Goal: Contribute content: Contribute content

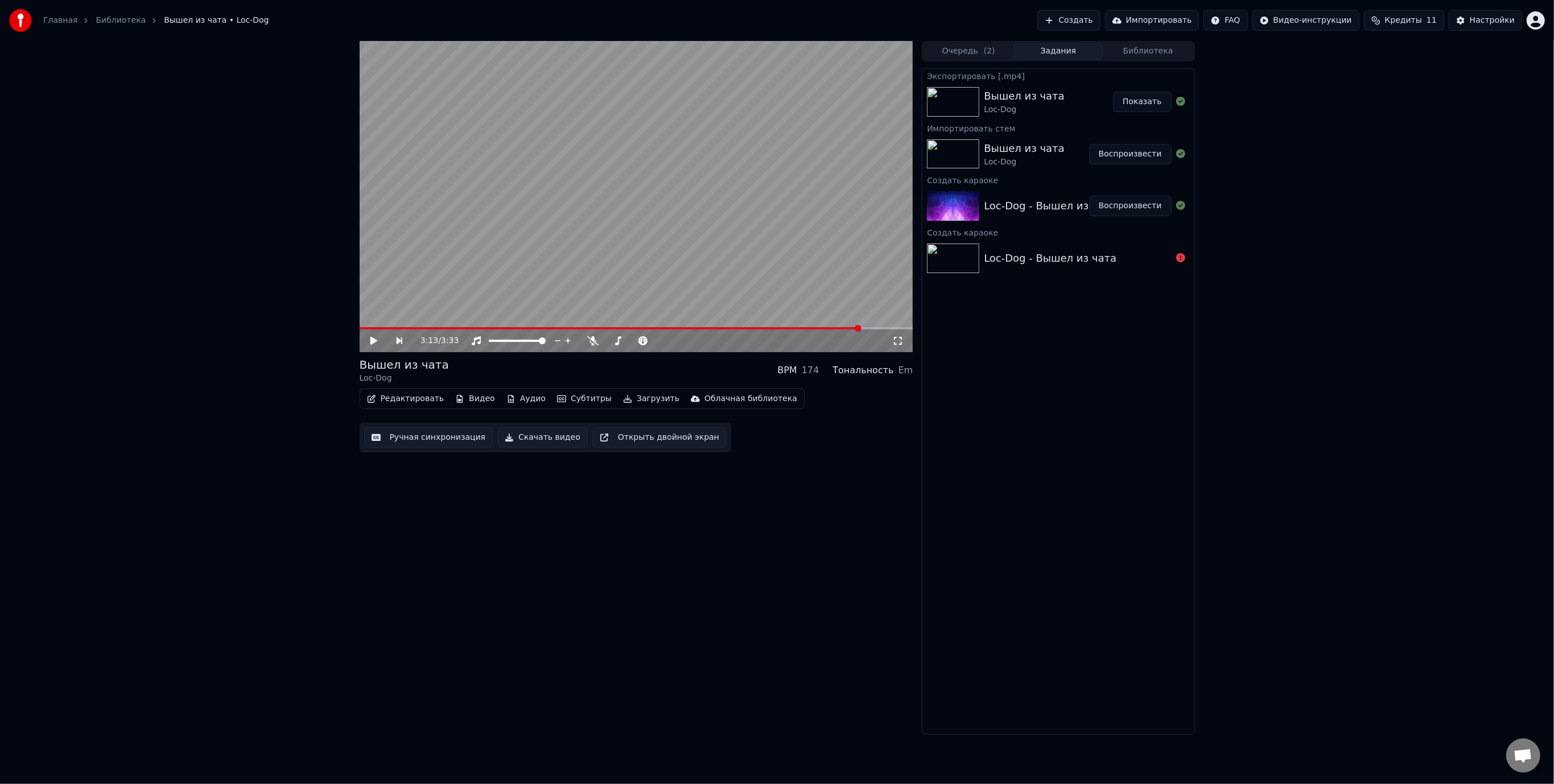
click at [1100, 17] on button "Создать" at bounding box center [1069, 21] width 62 height 21
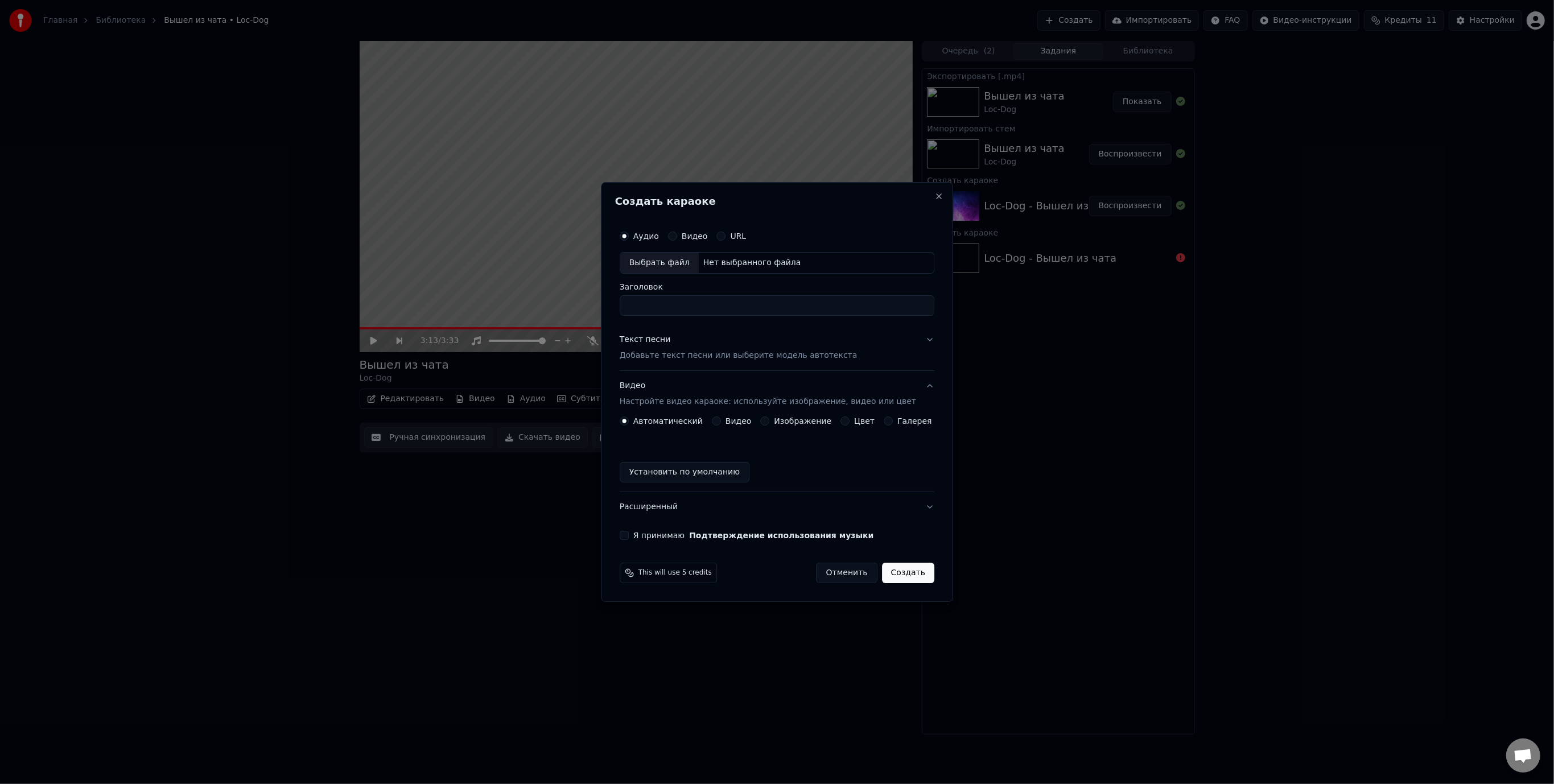
click at [674, 262] on div "Выбрать файл" at bounding box center [659, 263] width 79 height 21
type input "**********"
click at [723, 355] on p "Добавьте текст песни или выберите модель автотекста" at bounding box center [739, 356] width 238 height 11
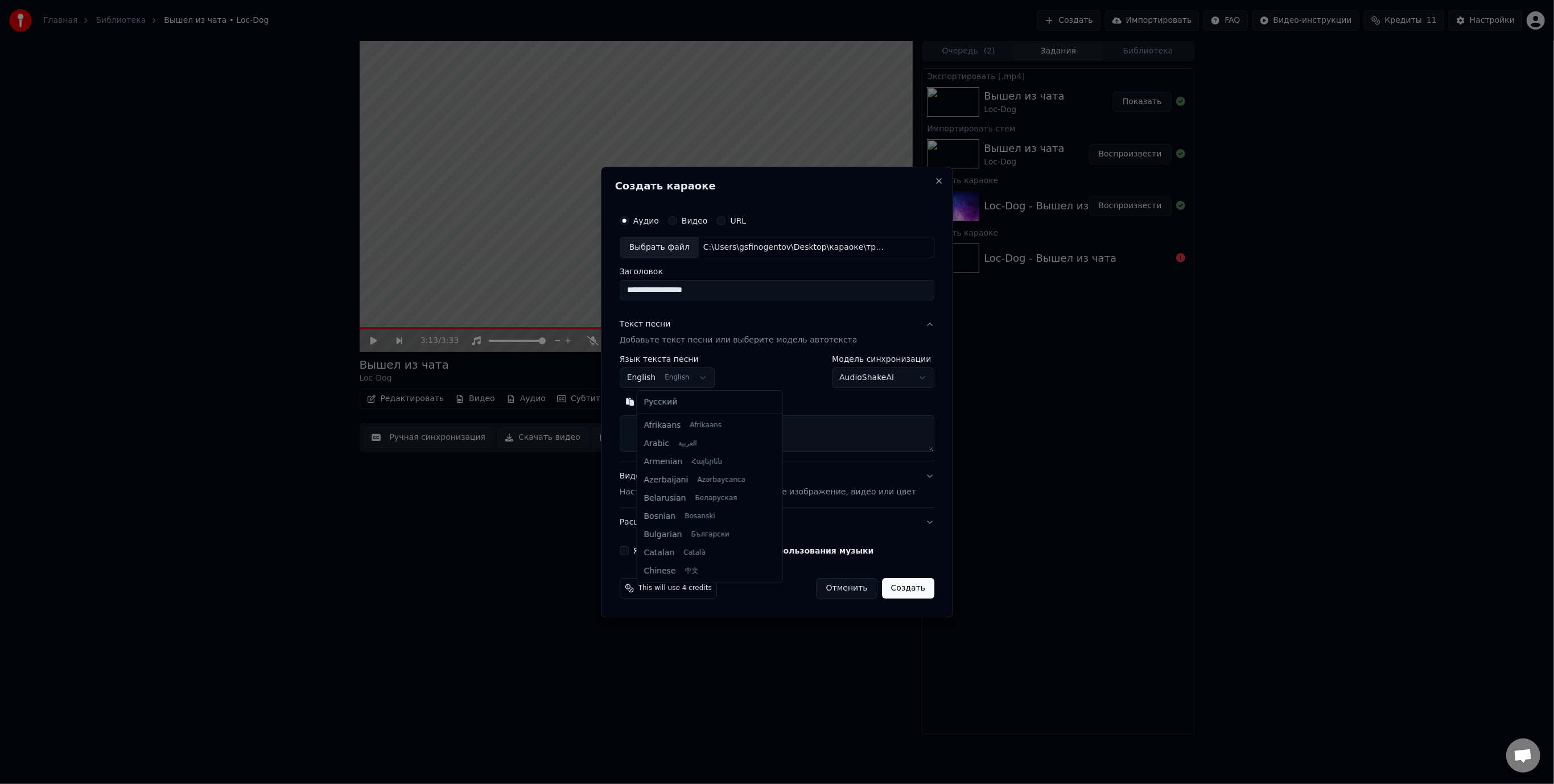
click at [667, 372] on body "**********" at bounding box center [777, 392] width 1554 height 784
select select "**"
click at [674, 424] on textarea at bounding box center [777, 433] width 315 height 36
paste textarea "**********"
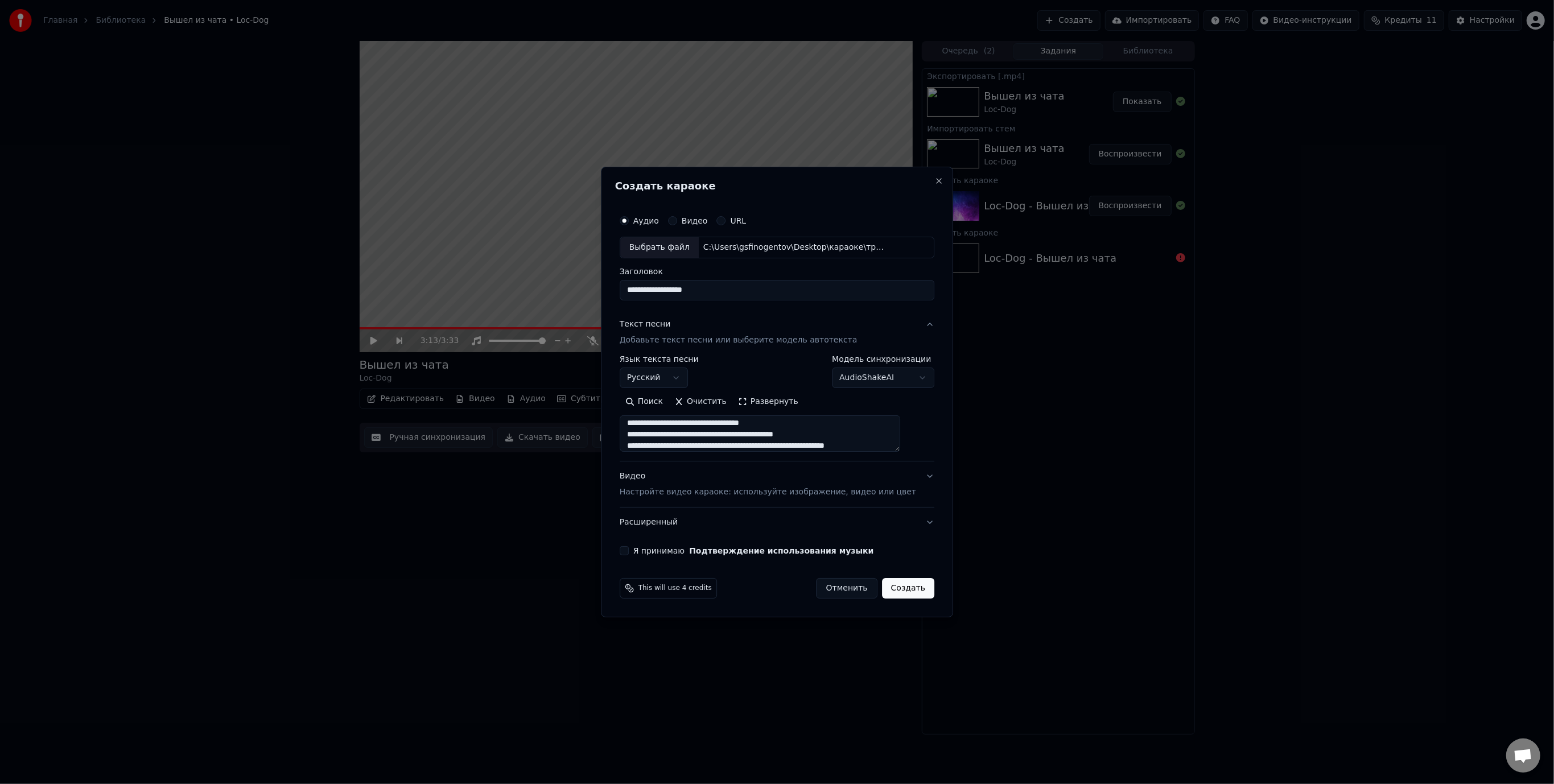
scroll to position [667, 0]
drag, startPoint x: 645, startPoint y: 447, endPoint x: 904, endPoint y: 447, distance: 259.0
click at [901, 447] on textarea at bounding box center [760, 433] width 281 height 36
type textarea "**********"
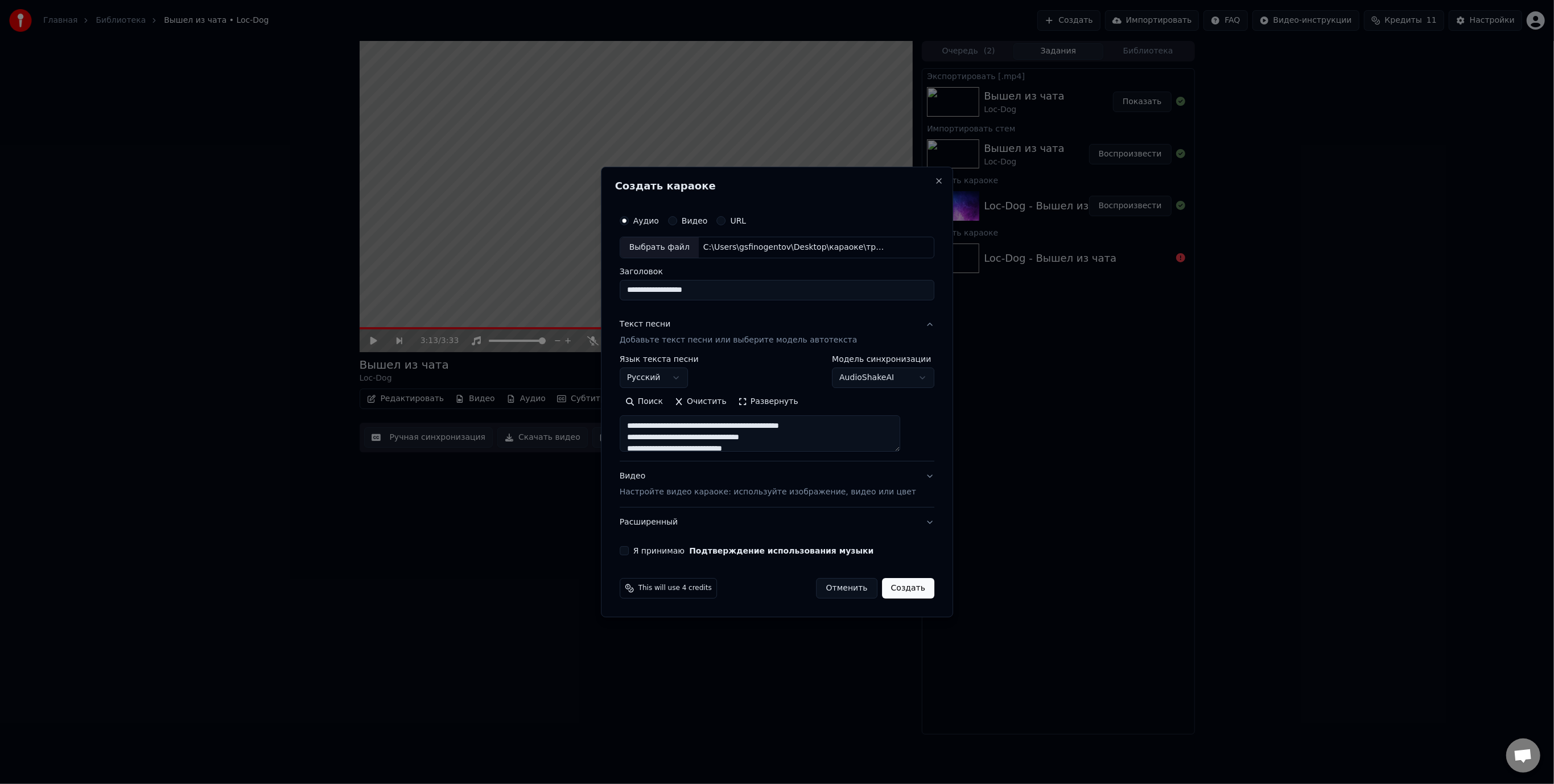
click at [800, 494] on p "Настройте видео караоке: используйте изображение, видео или цвет" at bounding box center [768, 493] width 296 height 11
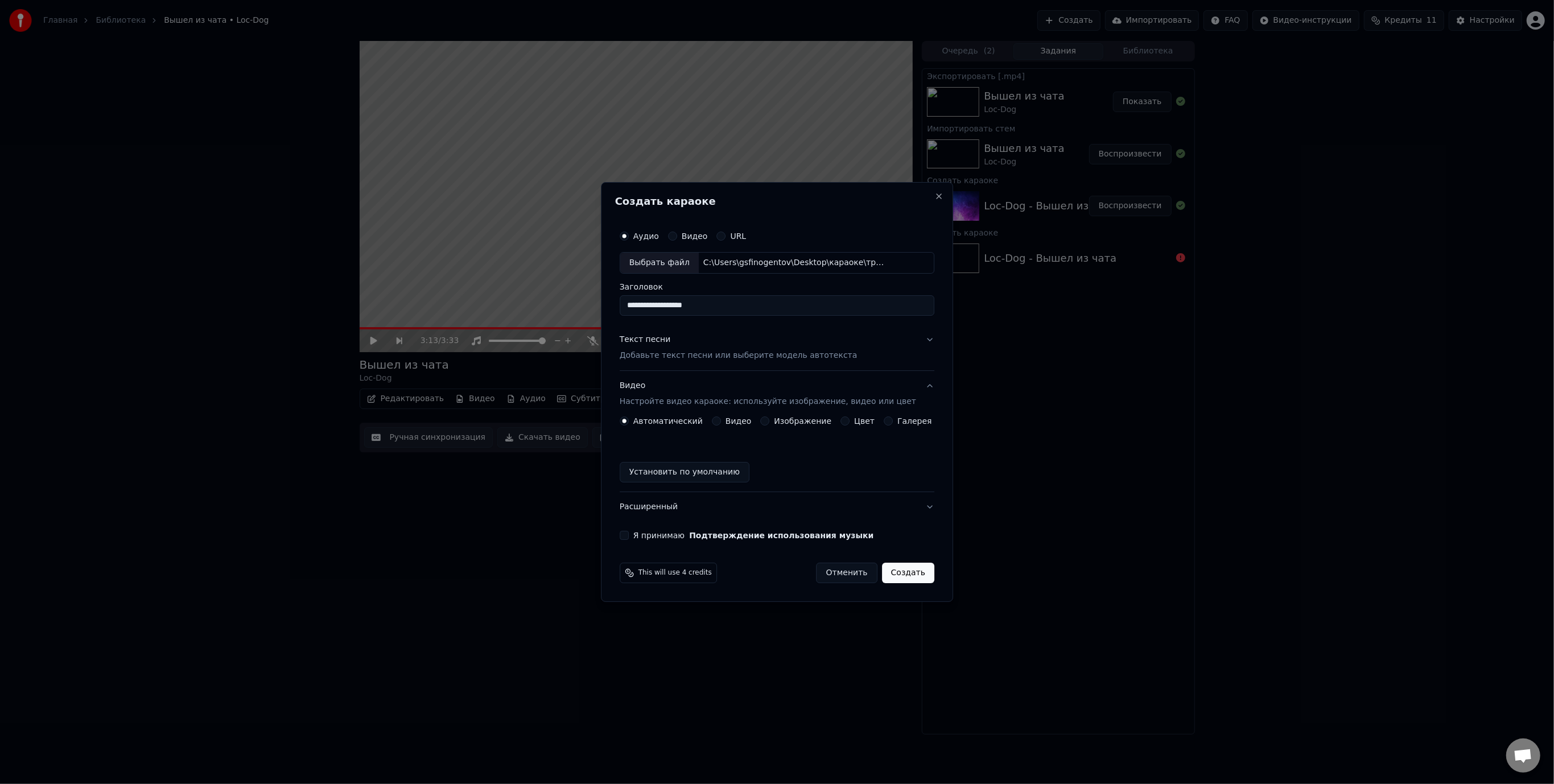
click at [771, 418] on div "Изображение" at bounding box center [796, 420] width 71 height 9
click at [768, 422] on button "Изображение" at bounding box center [765, 420] width 9 height 9
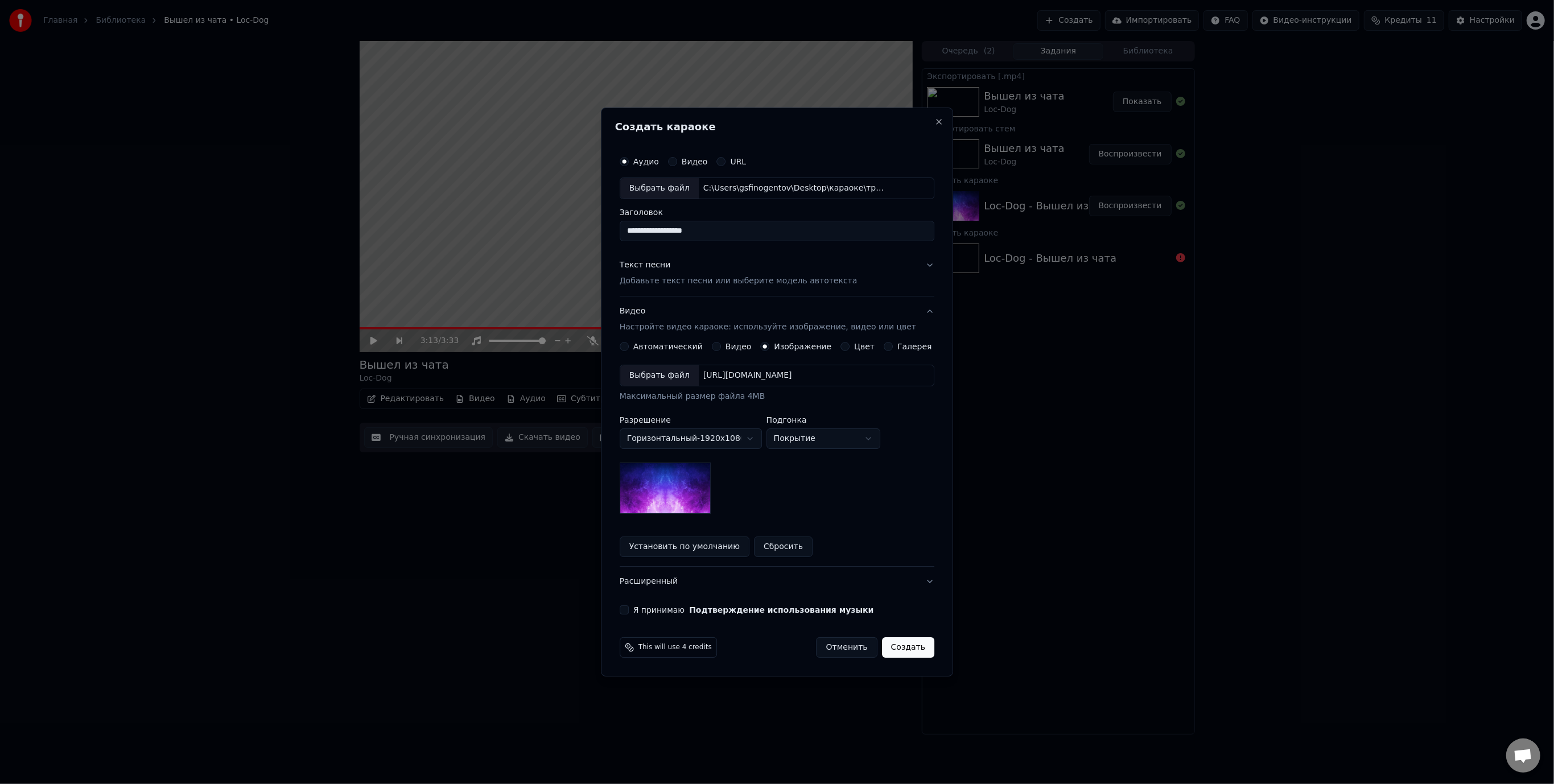
click at [673, 379] on div "Выбрать файл" at bounding box center [659, 376] width 79 height 21
click at [679, 375] on div "Выбрать файл" at bounding box center [659, 376] width 79 height 21
click at [721, 347] on button "Видео" at bounding box center [716, 346] width 9 height 9
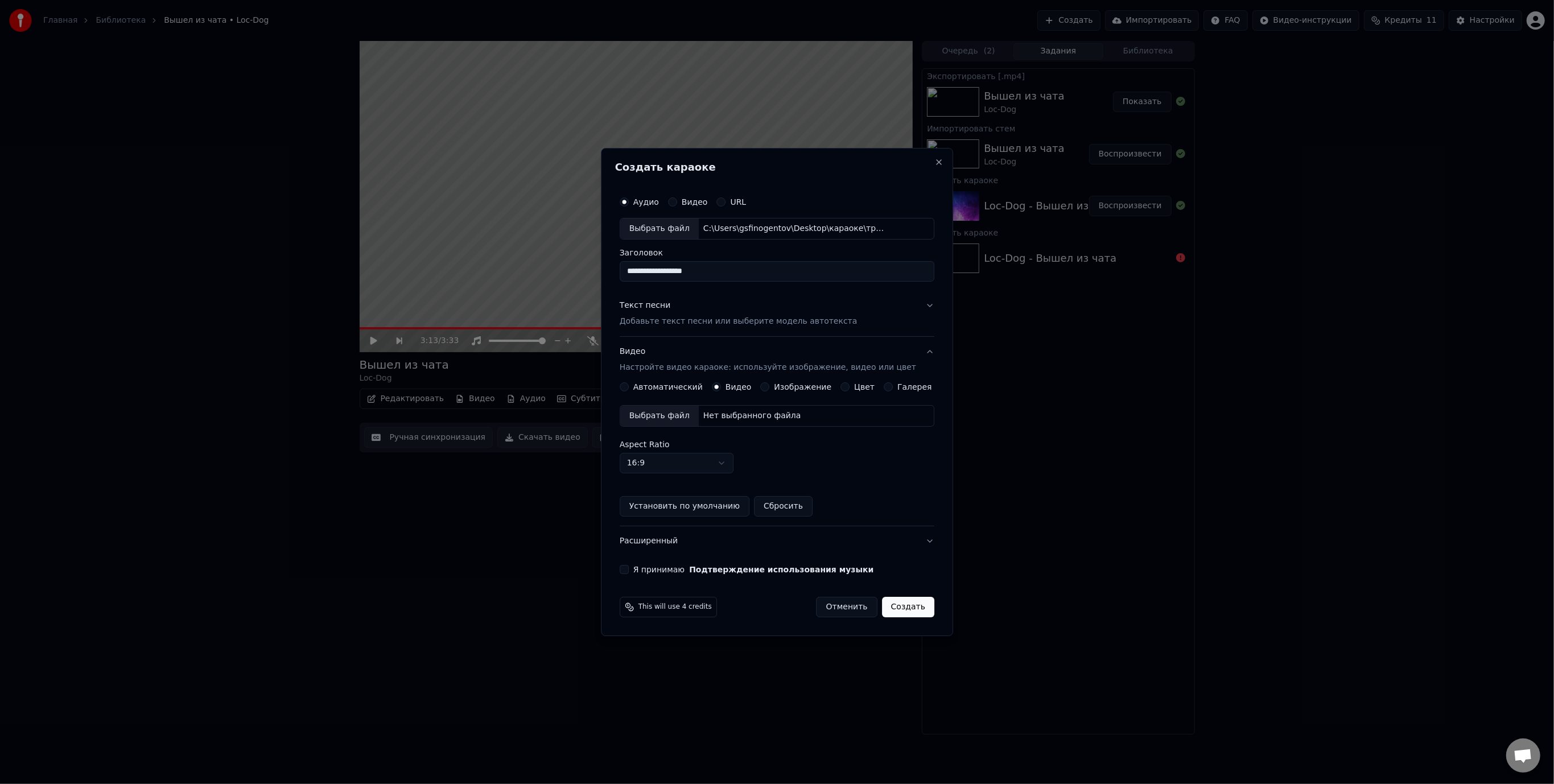
click at [668, 412] on div "Выбрать файл" at bounding box center [659, 416] width 79 height 21
click at [629, 569] on button "Я принимаю Подтверждение использования музыки" at bounding box center [624, 569] width 9 height 9
click at [656, 541] on button "Расширенный" at bounding box center [777, 541] width 315 height 30
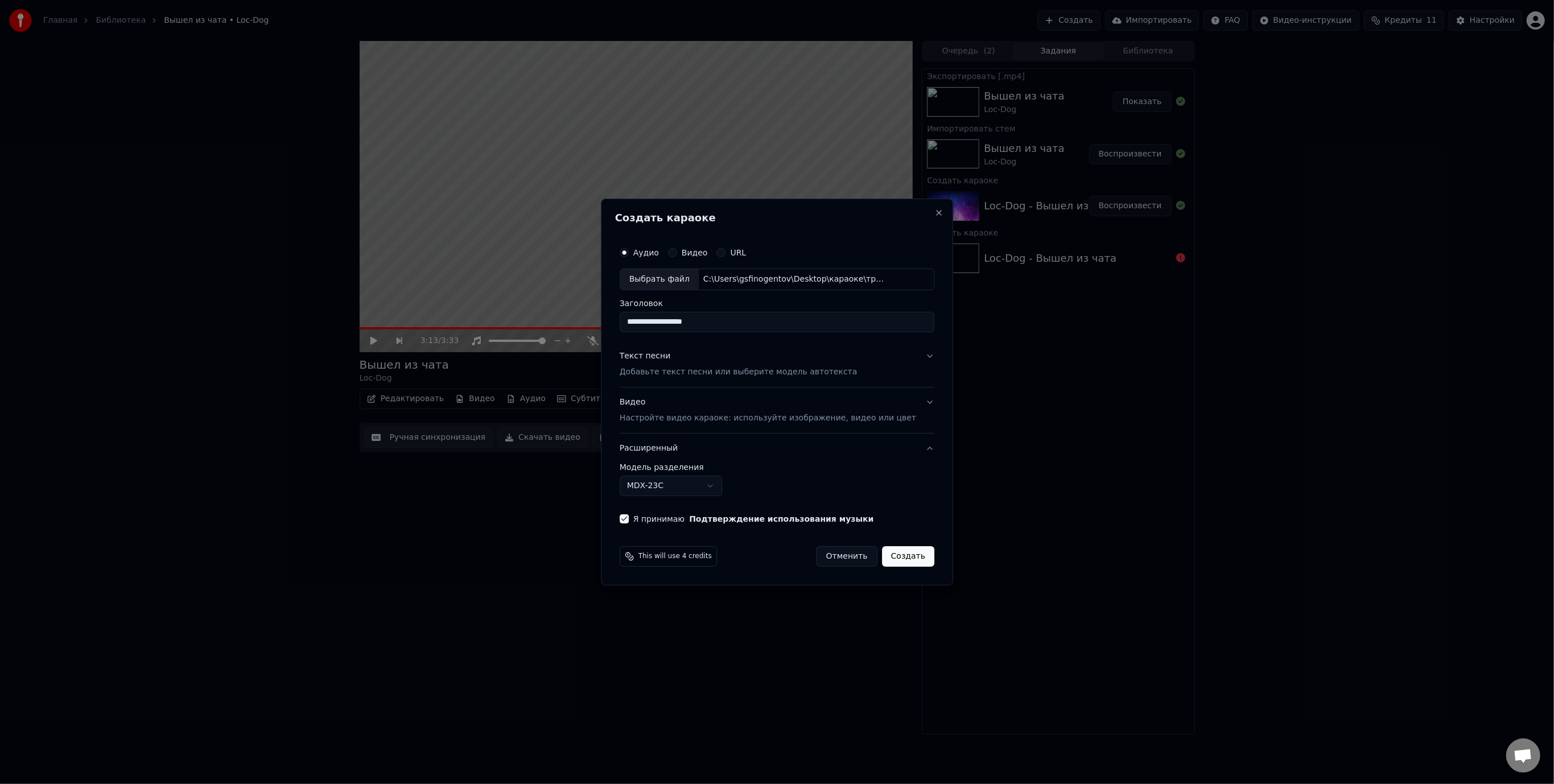
click at [677, 487] on body "**********" at bounding box center [777, 392] width 1554 height 784
click at [675, 491] on body "**********" at bounding box center [777, 392] width 1554 height 784
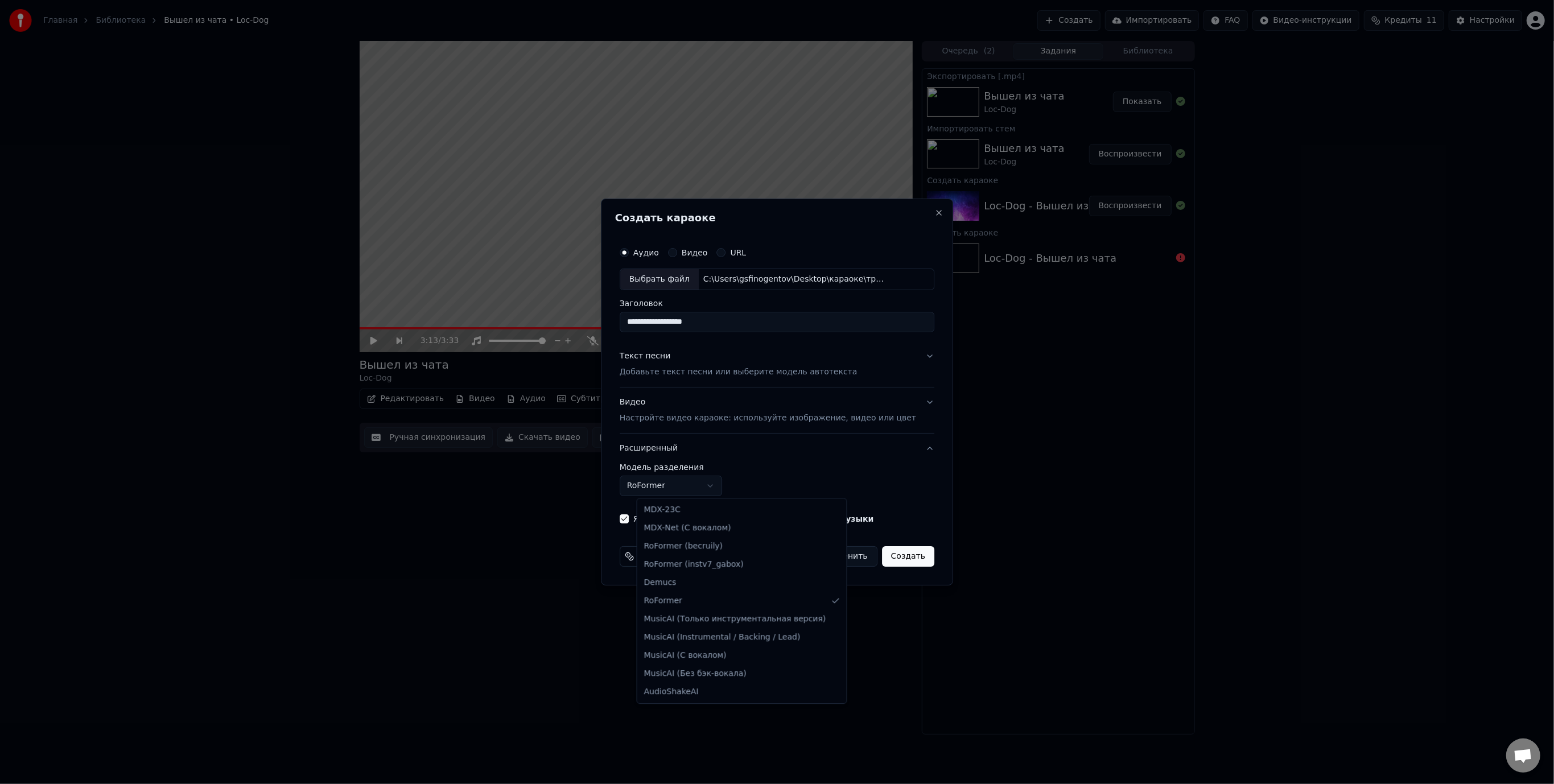
click at [920, 490] on body "**********" at bounding box center [777, 392] width 1554 height 784
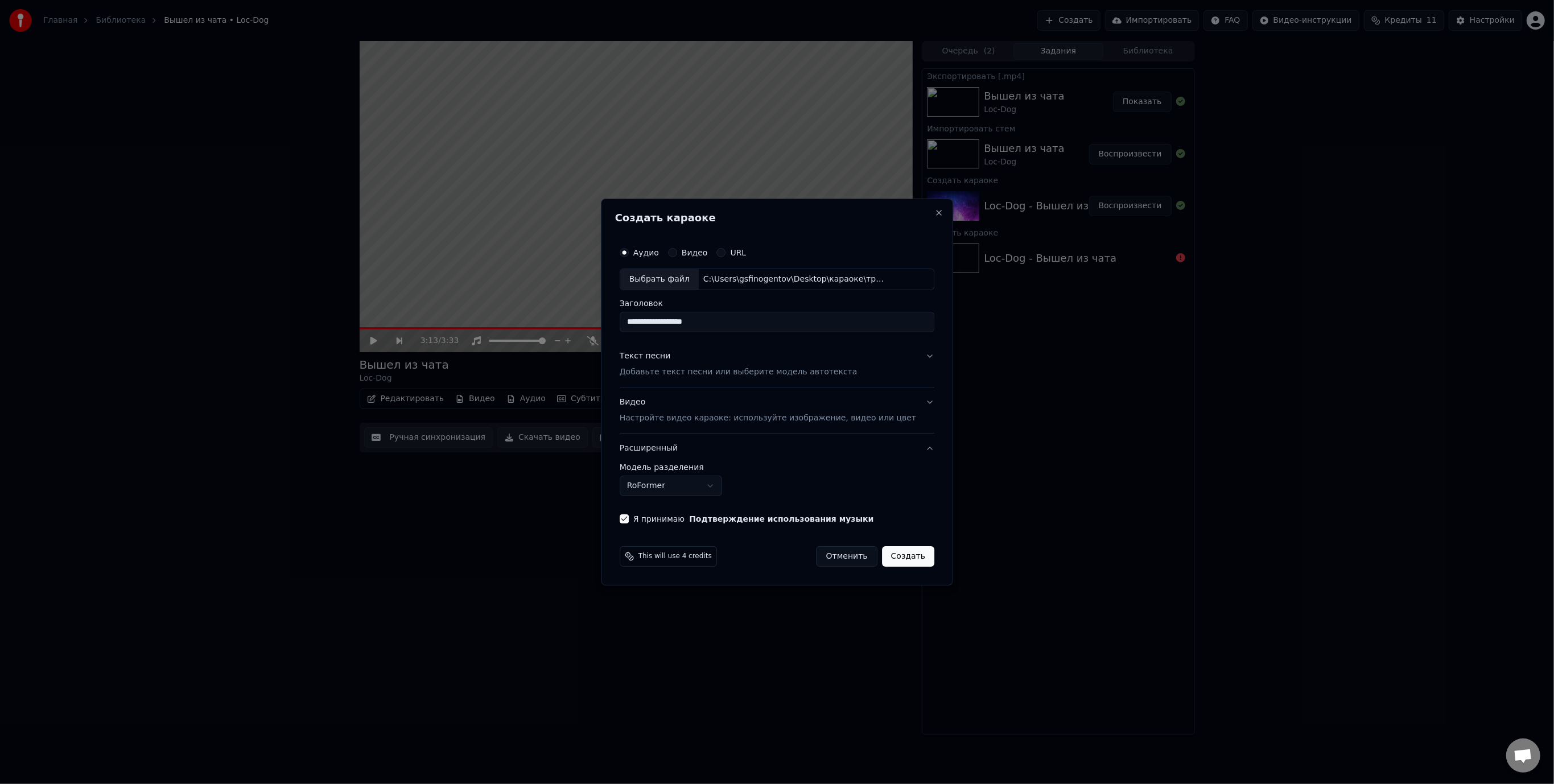
click at [900, 555] on button "Создать" at bounding box center [908, 557] width 52 height 21
select select "******"
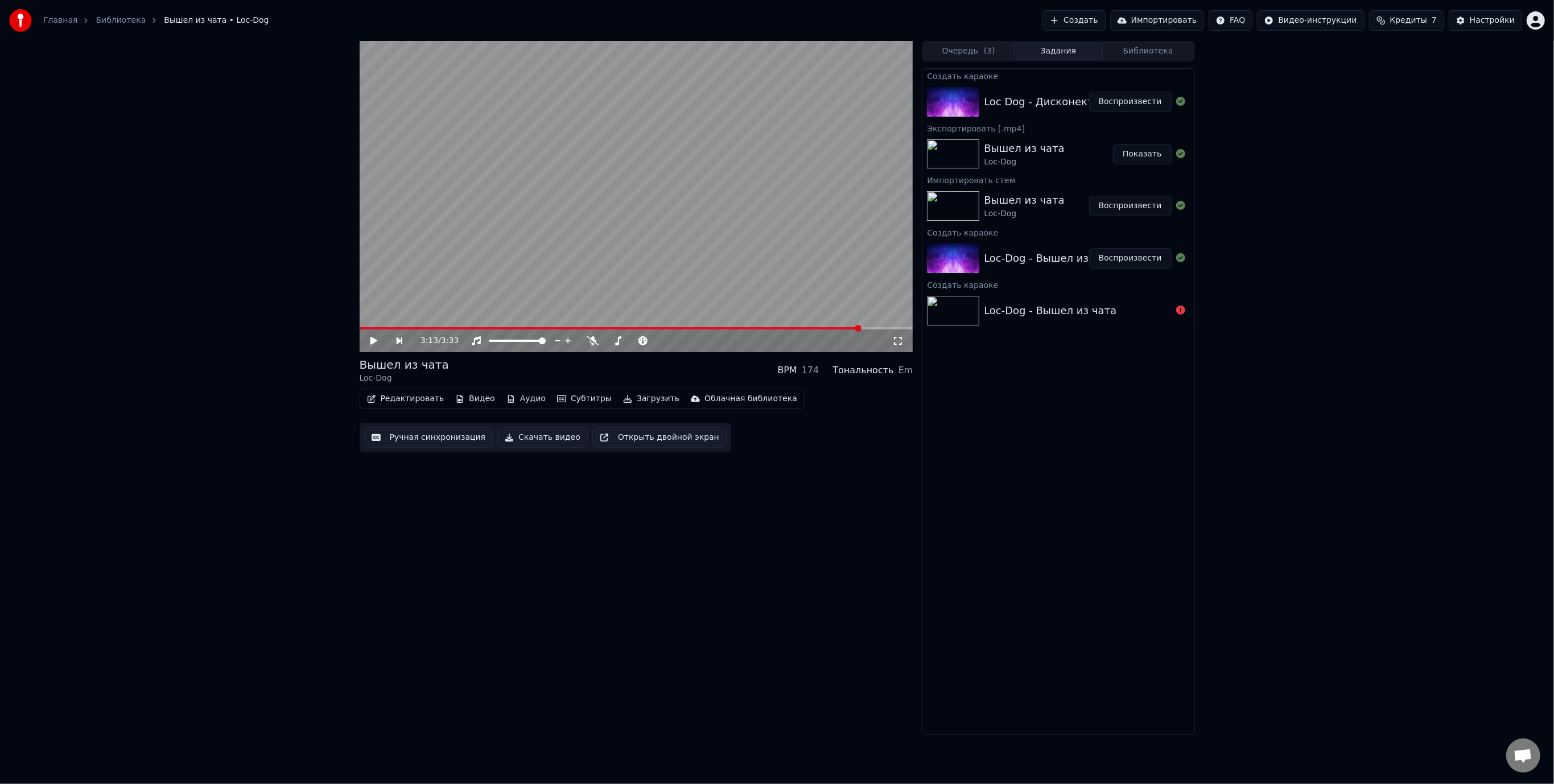
click at [1118, 103] on button "Воспроизвести" at bounding box center [1130, 102] width 83 height 21
click at [596, 341] on span at bounding box center [598, 340] width 7 height 7
click at [717, 255] on video at bounding box center [636, 196] width 554 height 312
click at [417, 398] on button "Редактировать" at bounding box center [406, 399] width 87 height 16
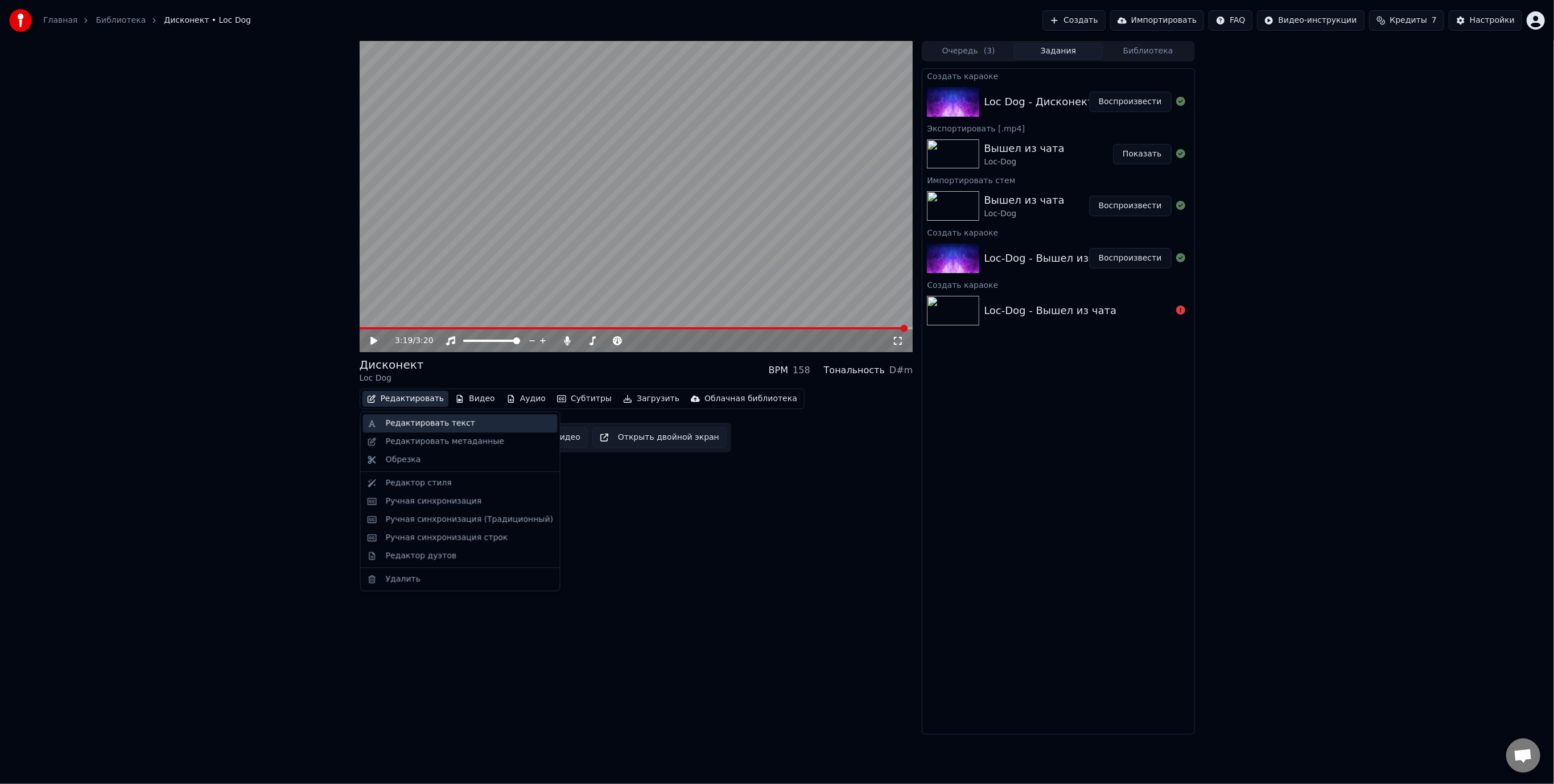
click at [433, 422] on div "Редактировать текст" at bounding box center [431, 424] width 90 height 11
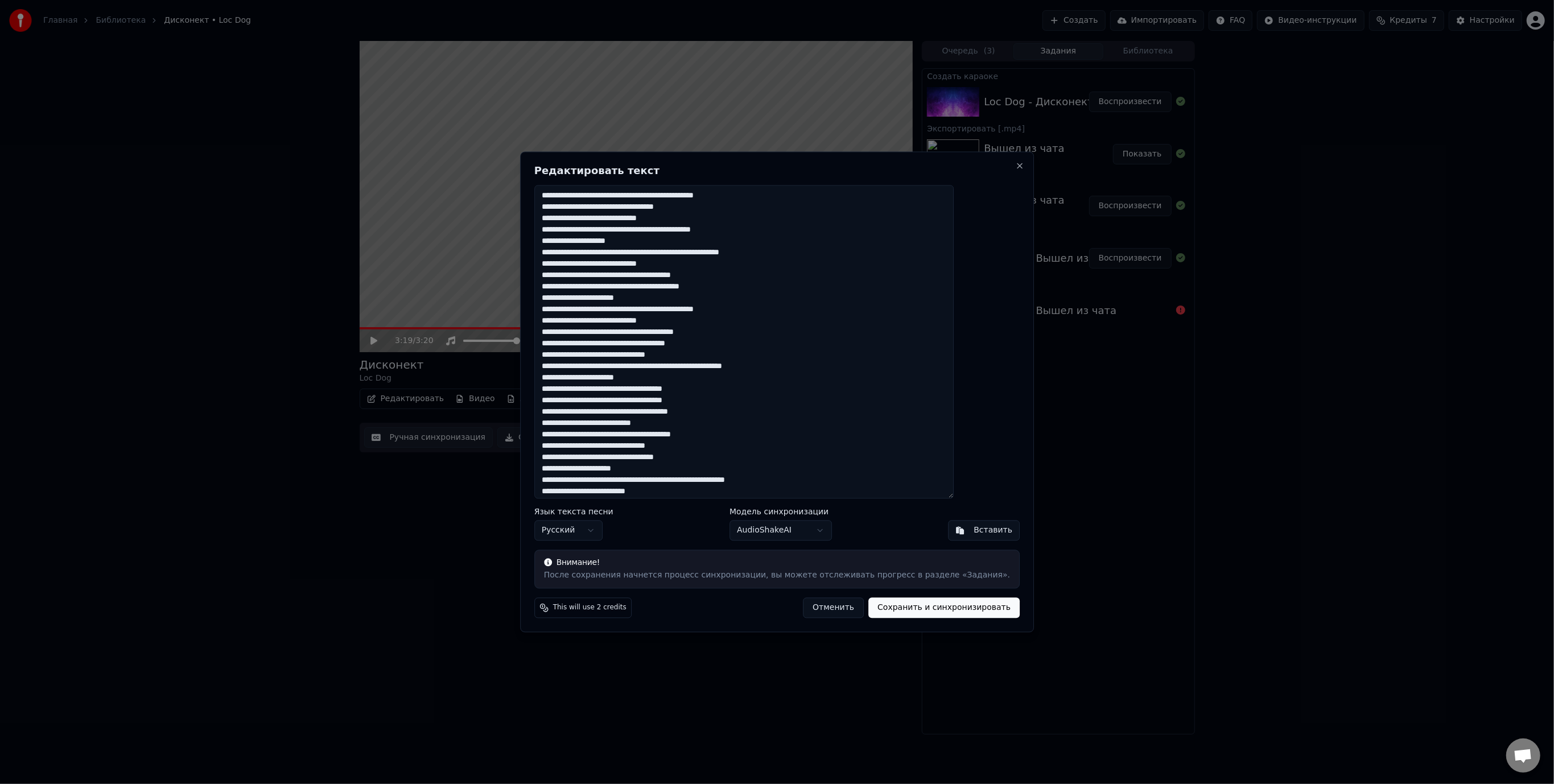
click at [800, 529] on body "Главная Библиотека Дисконект • Loc Dog Создать Импортировать FAQ Видео-инструкц…" at bounding box center [777, 392] width 1554 height 784
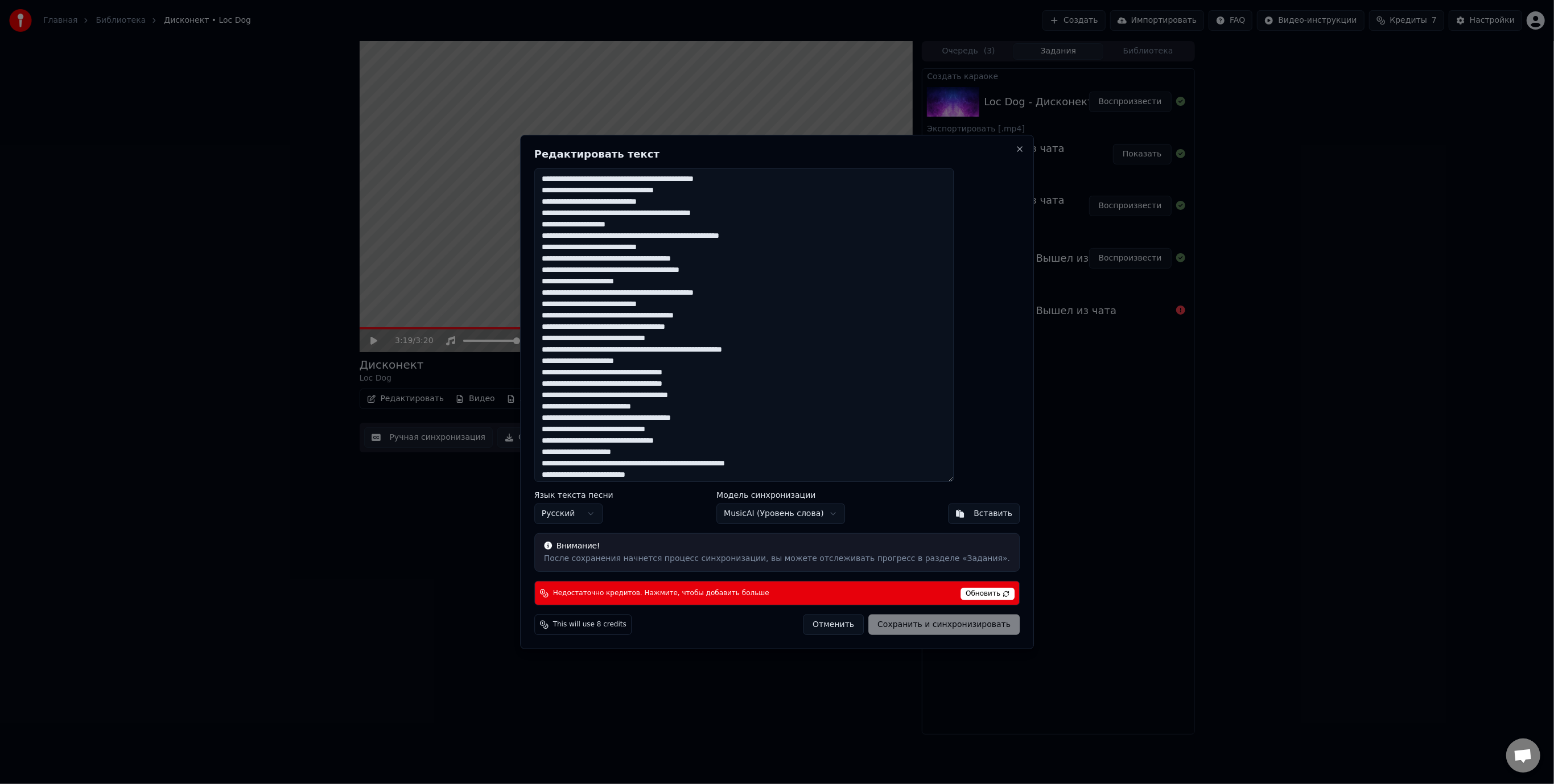
click at [786, 511] on body "Главная Библиотека Дисконект • Loc Dog Создать Импортировать FAQ Видео-инструкц…" at bounding box center [777, 392] width 1554 height 784
click at [789, 515] on body "Главная Библиотека Дисконект • Loc Dog Создать Импортировать FAQ Видео-инструкц…" at bounding box center [777, 392] width 1554 height 784
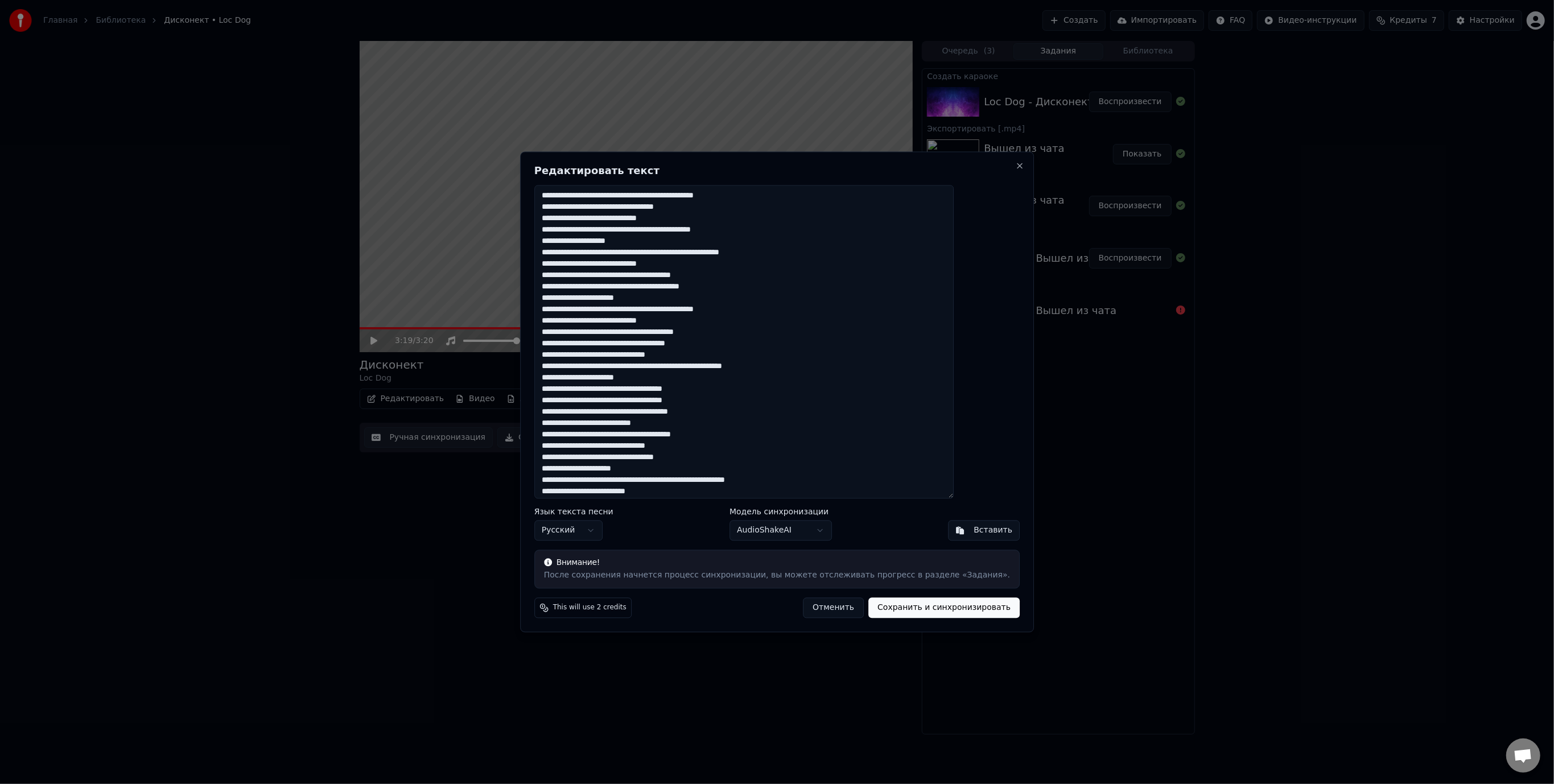
click at [813, 609] on button "Отменить" at bounding box center [834, 609] width 61 height 21
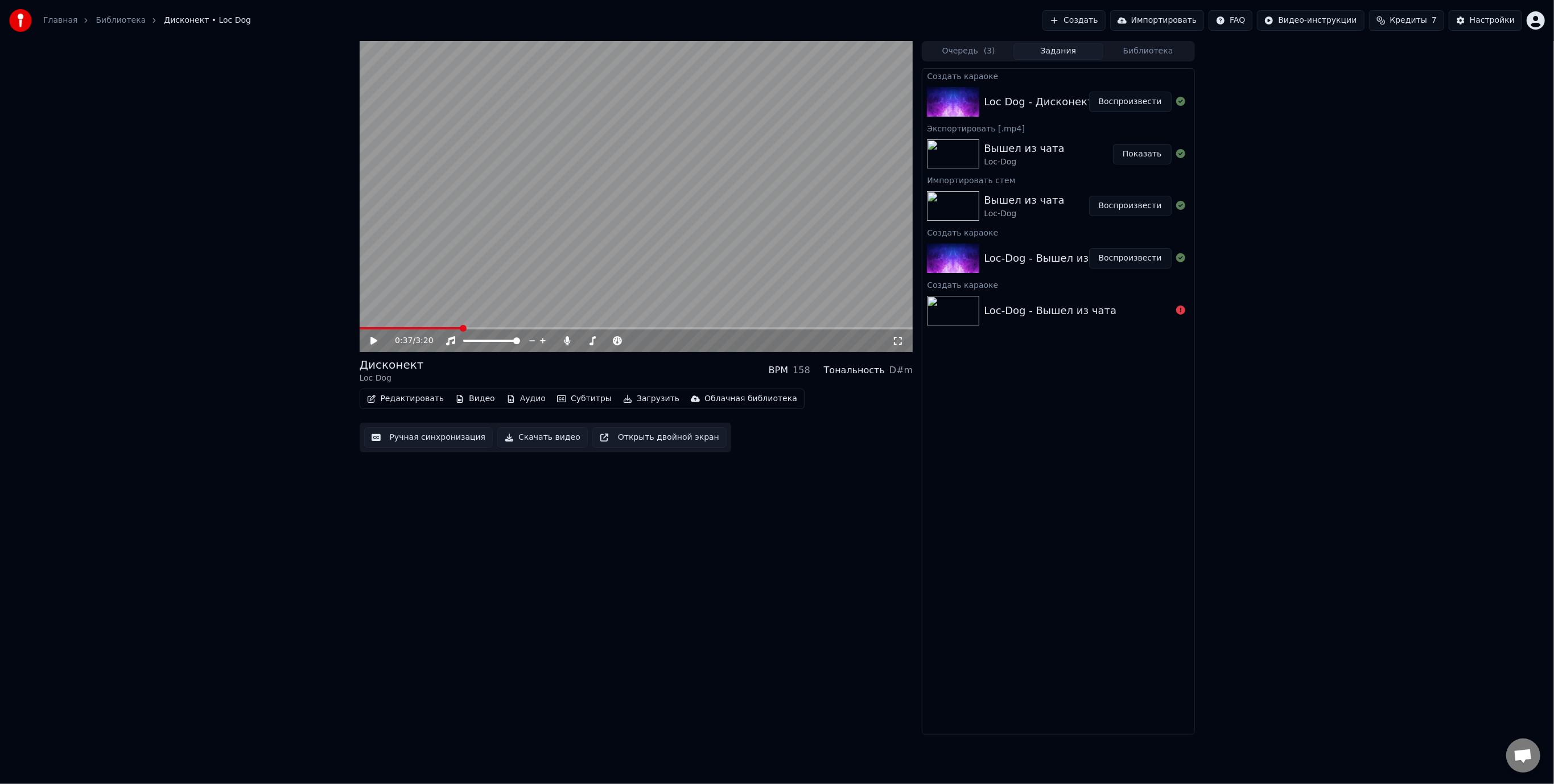
click at [461, 328] on span at bounding box center [410, 328] width 102 height 2
click at [485, 280] on video at bounding box center [636, 196] width 554 height 312
click at [622, 343] on span at bounding box center [621, 340] width 7 height 7
click at [482, 219] on video at bounding box center [636, 196] width 554 height 312
click at [402, 400] on button "Редактировать" at bounding box center [406, 399] width 87 height 16
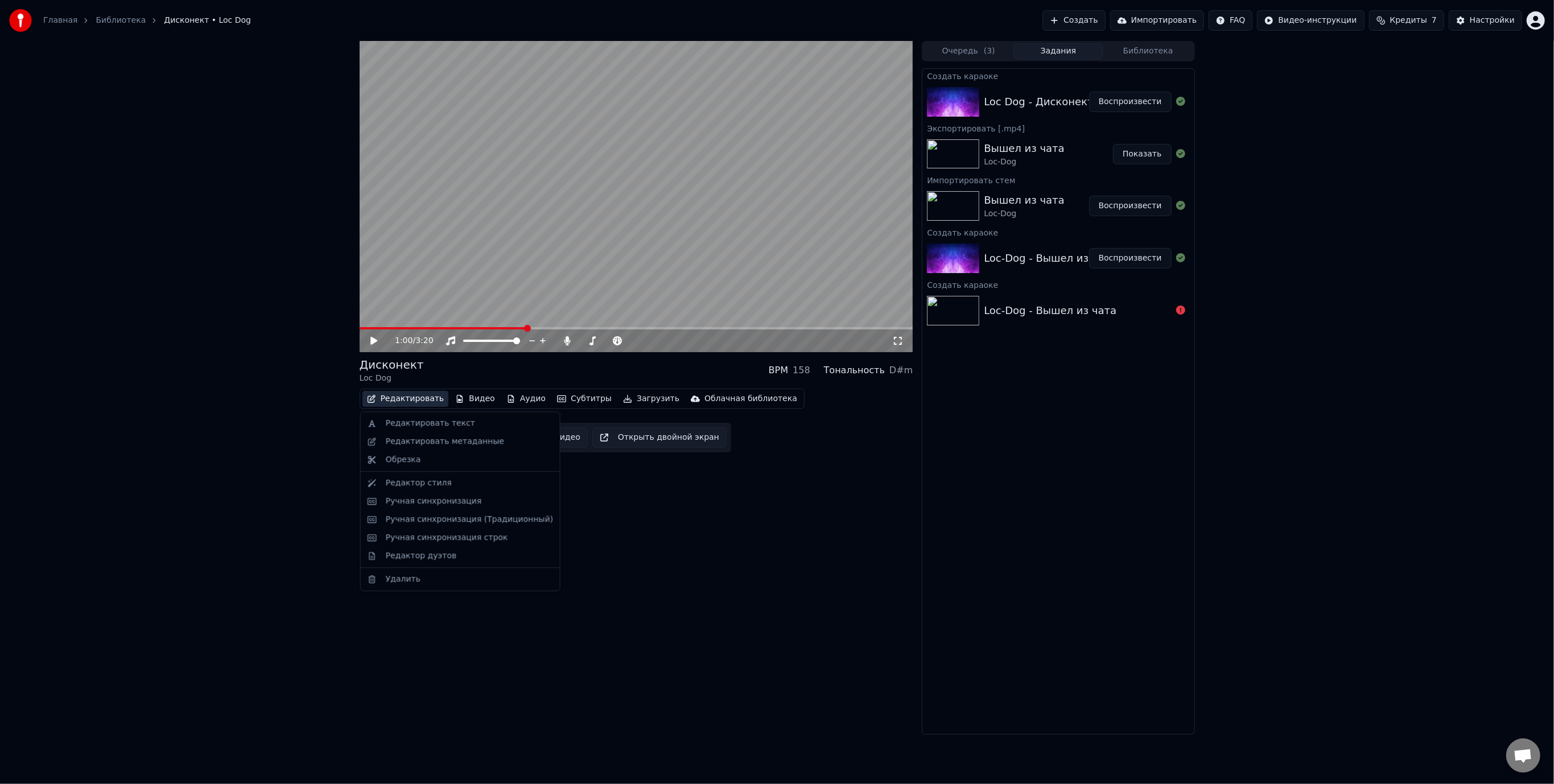
click at [400, 402] on button "Редактировать" at bounding box center [406, 399] width 87 height 16
click at [401, 403] on button "Редактировать" at bounding box center [406, 399] width 87 height 16
click at [408, 429] on div "Редактировать текст" at bounding box center [460, 423] width 195 height 18
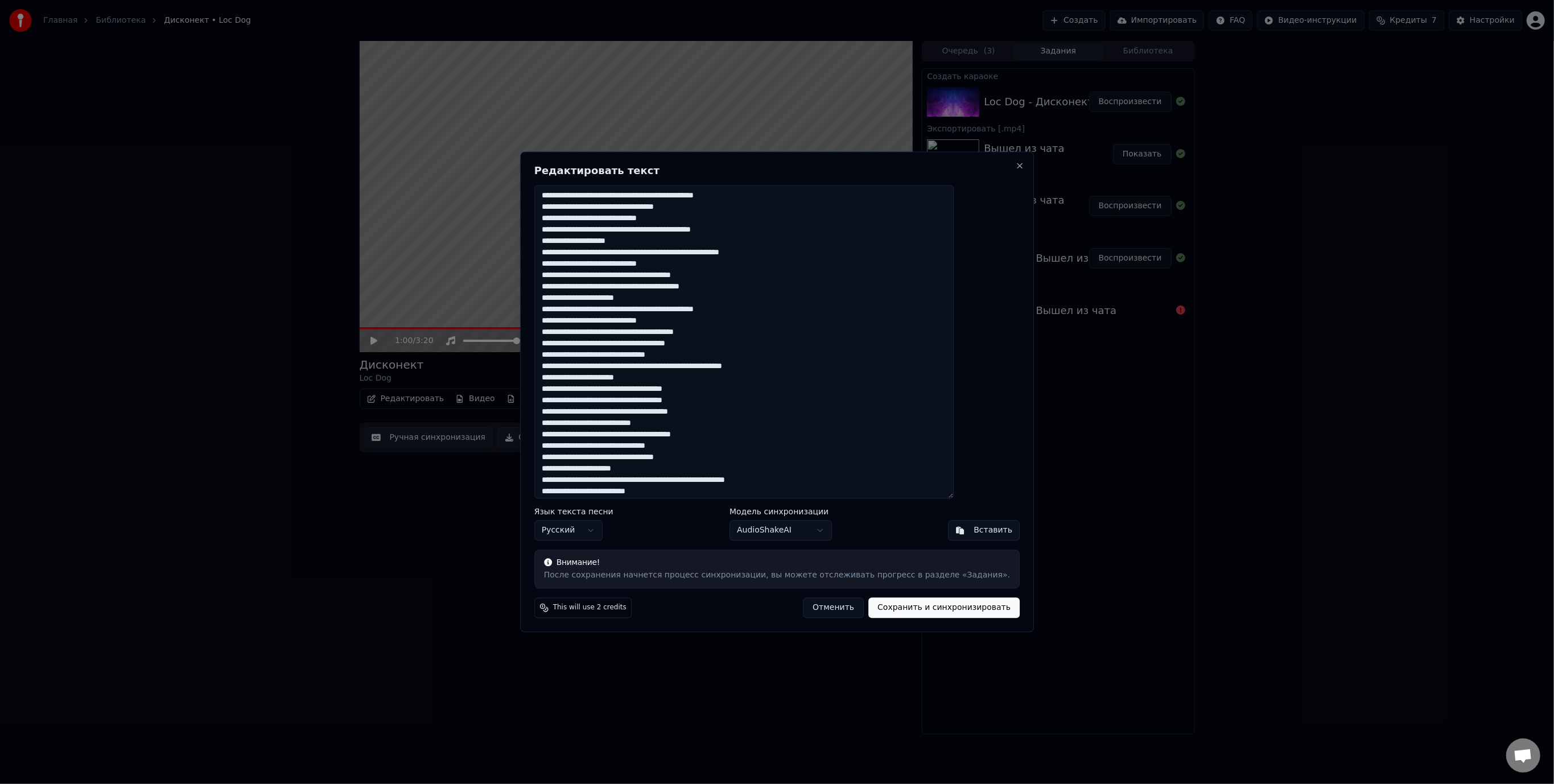
drag, startPoint x: 601, startPoint y: 367, endPoint x: 581, endPoint y: 369, distance: 20.1
click at [581, 369] on textarea at bounding box center [744, 342] width 420 height 314
click at [670, 367] on textarea at bounding box center [744, 342] width 420 height 314
type textarea "**********"
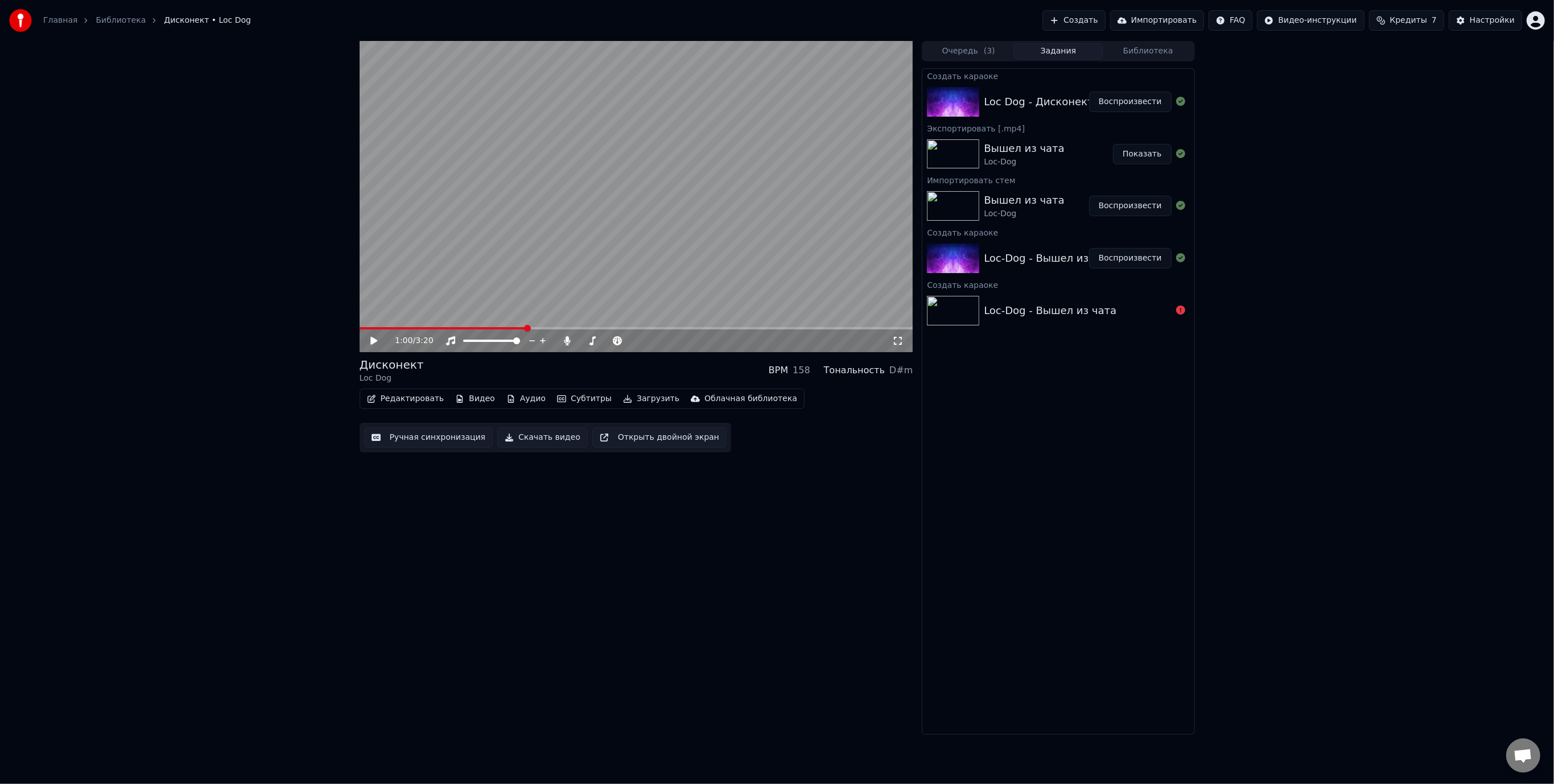
click at [471, 246] on video at bounding box center [636, 196] width 554 height 312
click at [518, 327] on video at bounding box center [636, 196] width 554 height 312
click at [524, 275] on video at bounding box center [636, 196] width 554 height 312
click at [502, 328] on span at bounding box center [445, 328] width 170 height 2
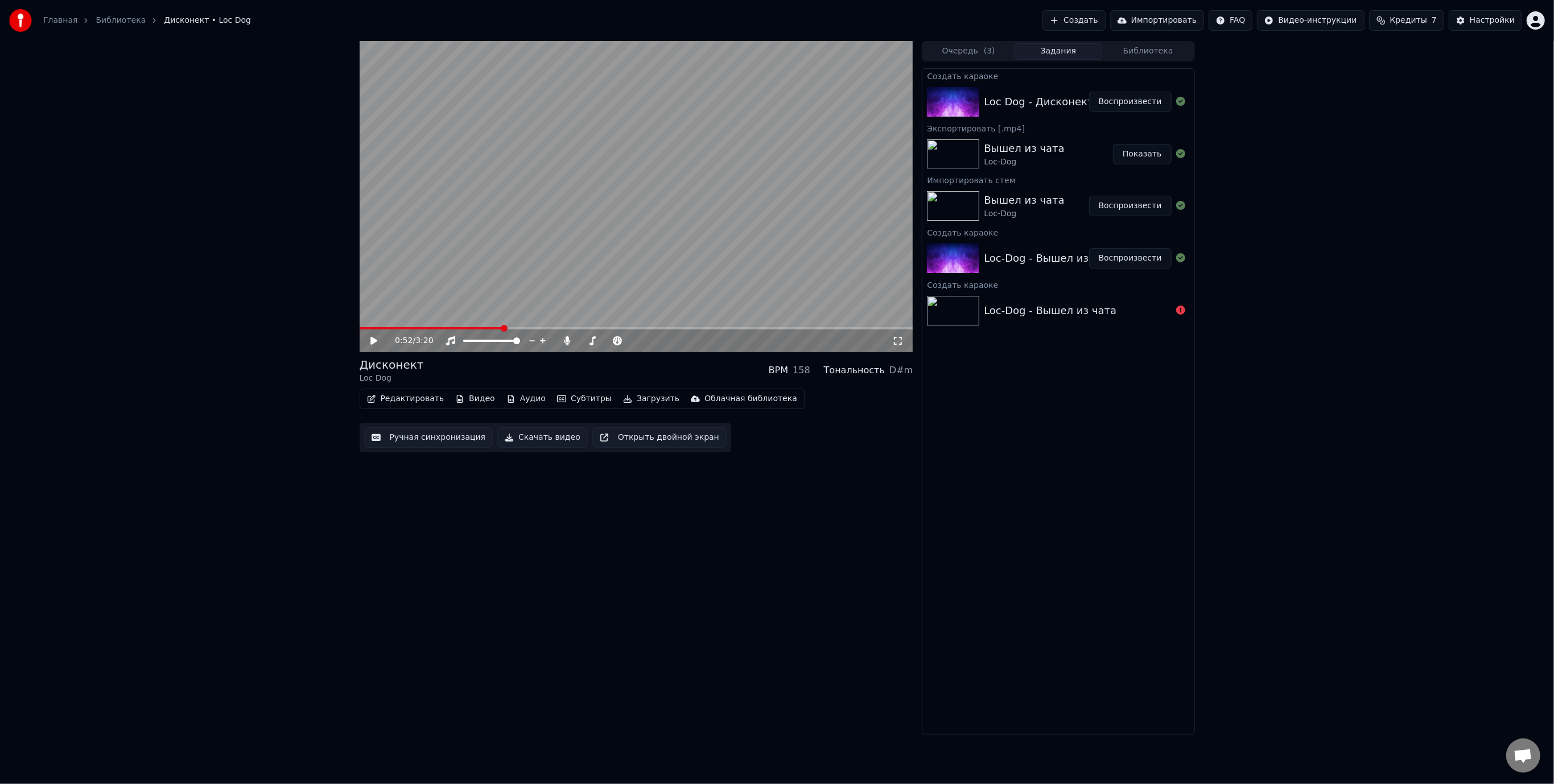
click at [520, 292] on video at bounding box center [636, 196] width 554 height 312
click at [652, 191] on video at bounding box center [636, 196] width 554 height 312
click at [384, 397] on button "Редактировать" at bounding box center [406, 399] width 87 height 16
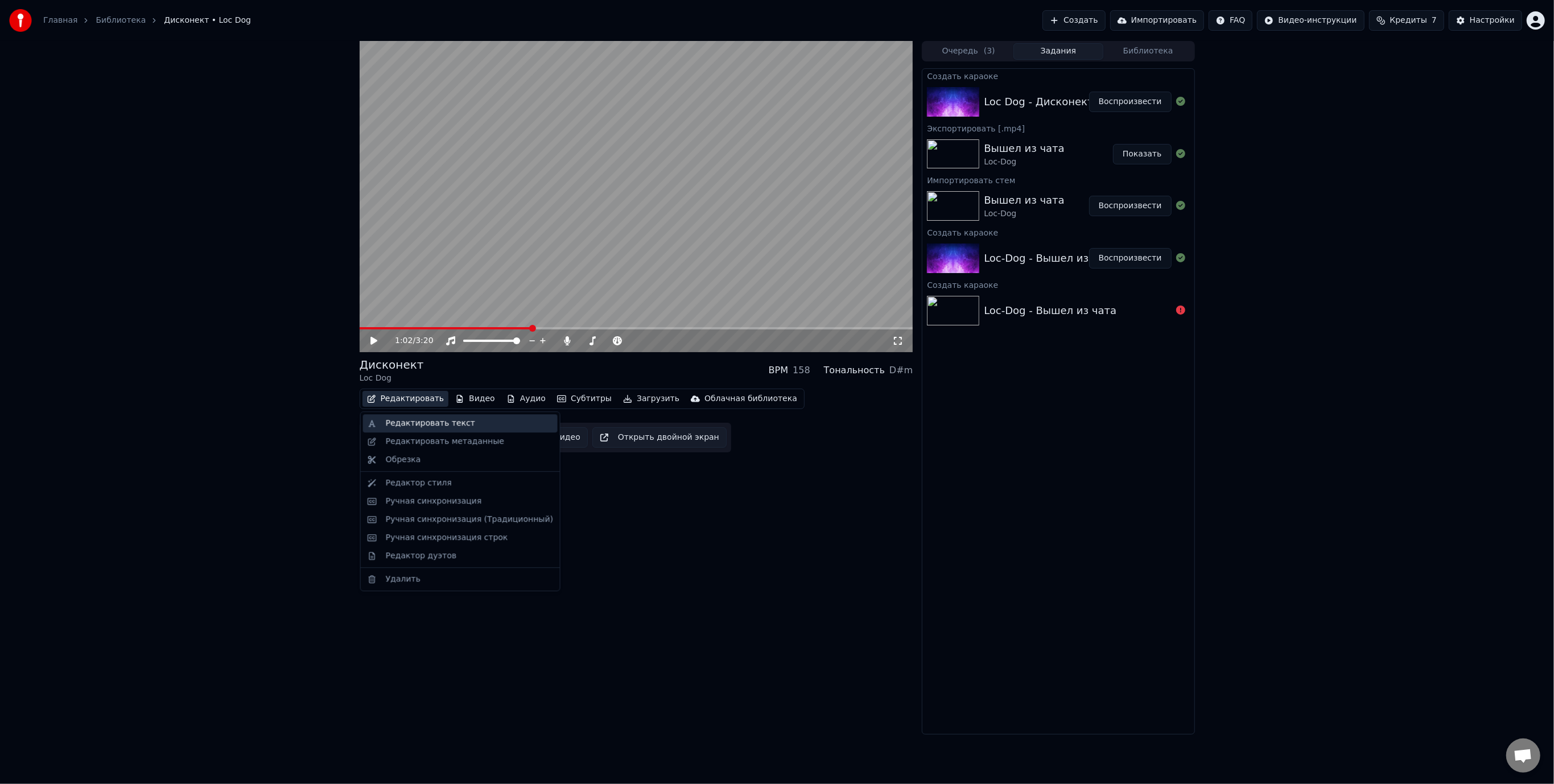
click at [473, 428] on div "Редактировать текст" at bounding box center [469, 424] width 167 height 11
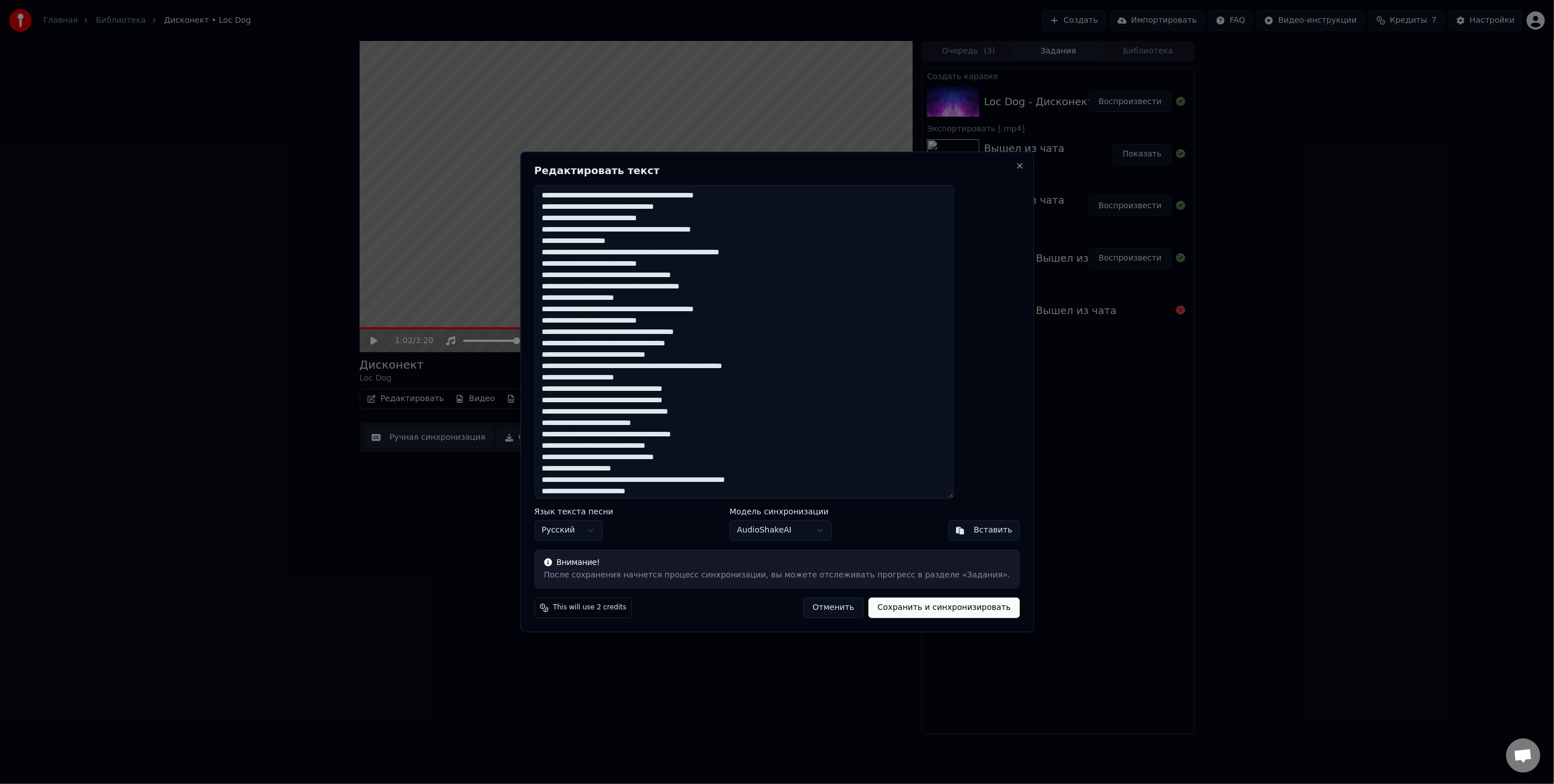
drag, startPoint x: 604, startPoint y: 367, endPoint x: 584, endPoint y: 368, distance: 20.0
click at [584, 368] on textarea at bounding box center [744, 342] width 420 height 314
click at [666, 366] on textarea at bounding box center [744, 342] width 420 height 314
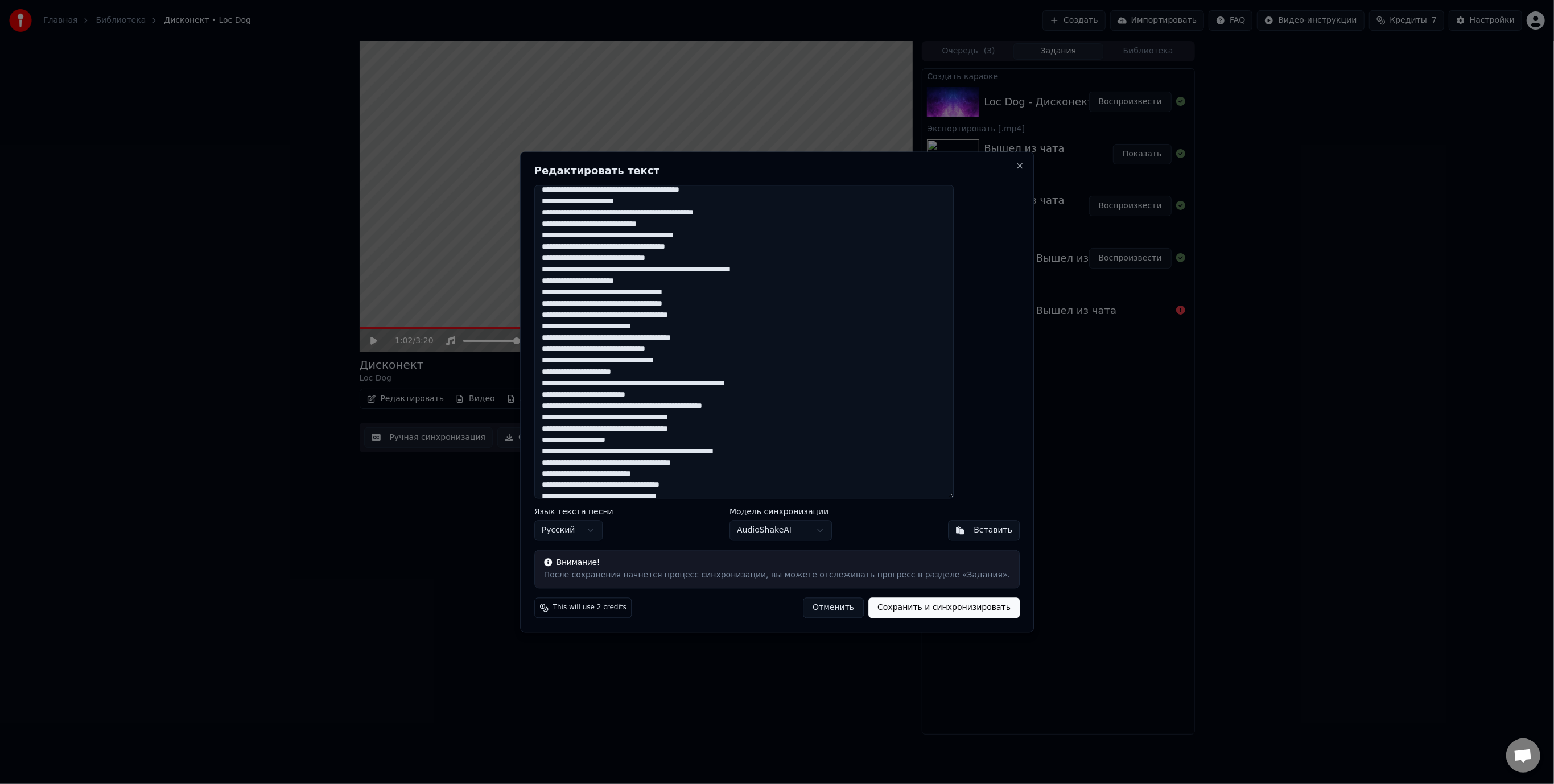
scroll to position [114, 0]
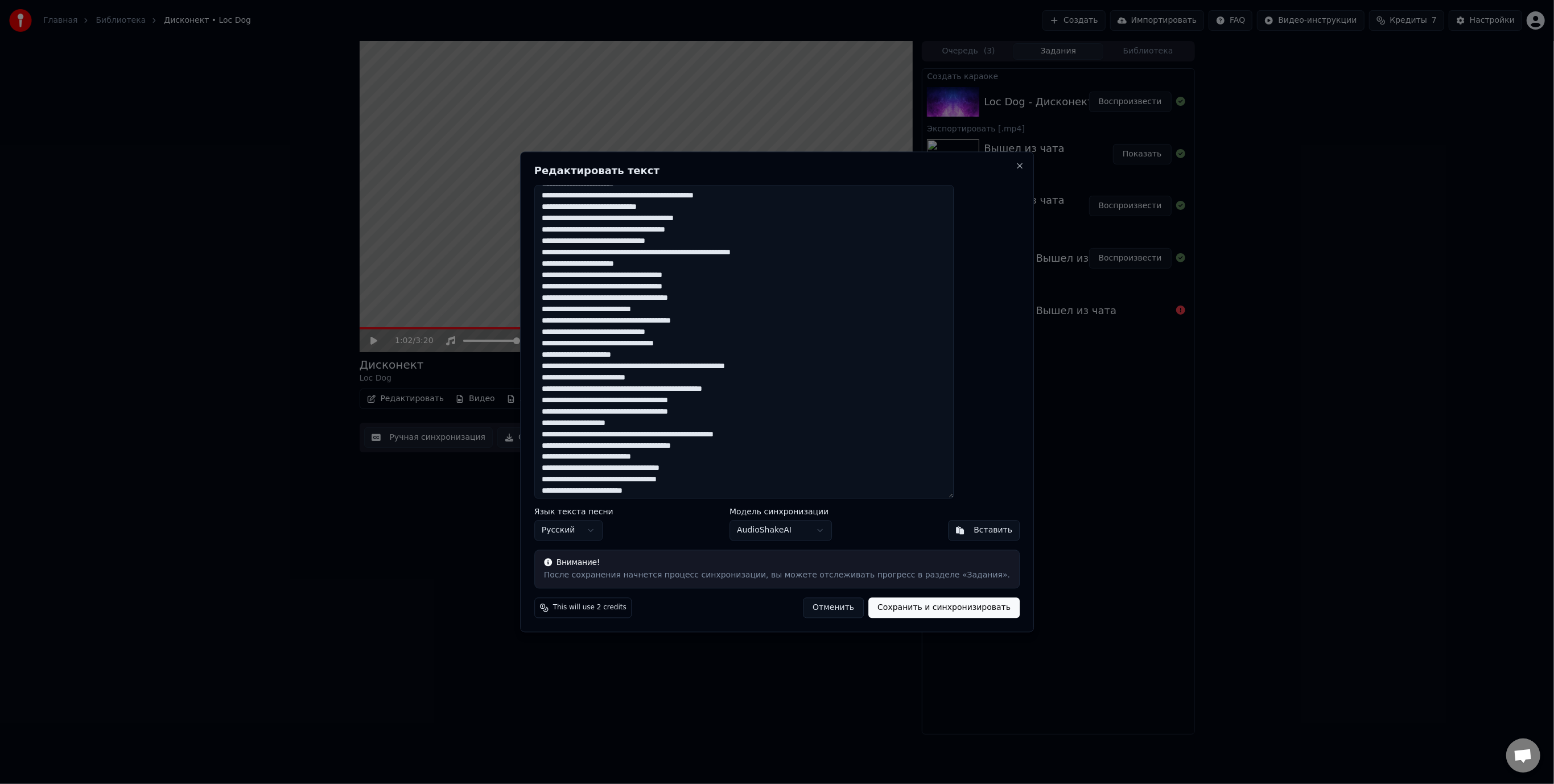
drag, startPoint x: 649, startPoint y: 412, endPoint x: 641, endPoint y: 412, distance: 8.0
click at [641, 412] on textarea at bounding box center [744, 342] width 420 height 314
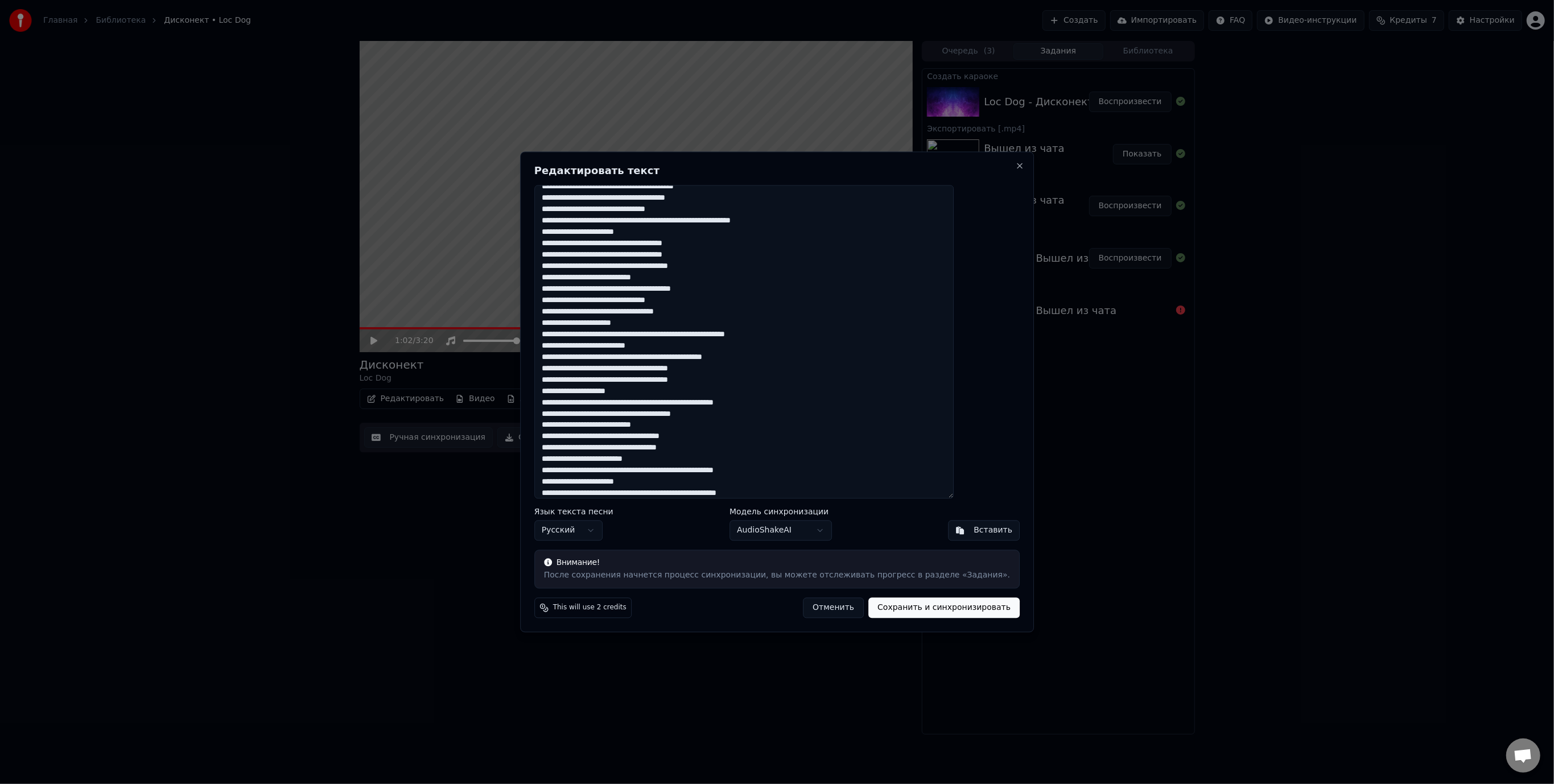
scroll to position [171, 0]
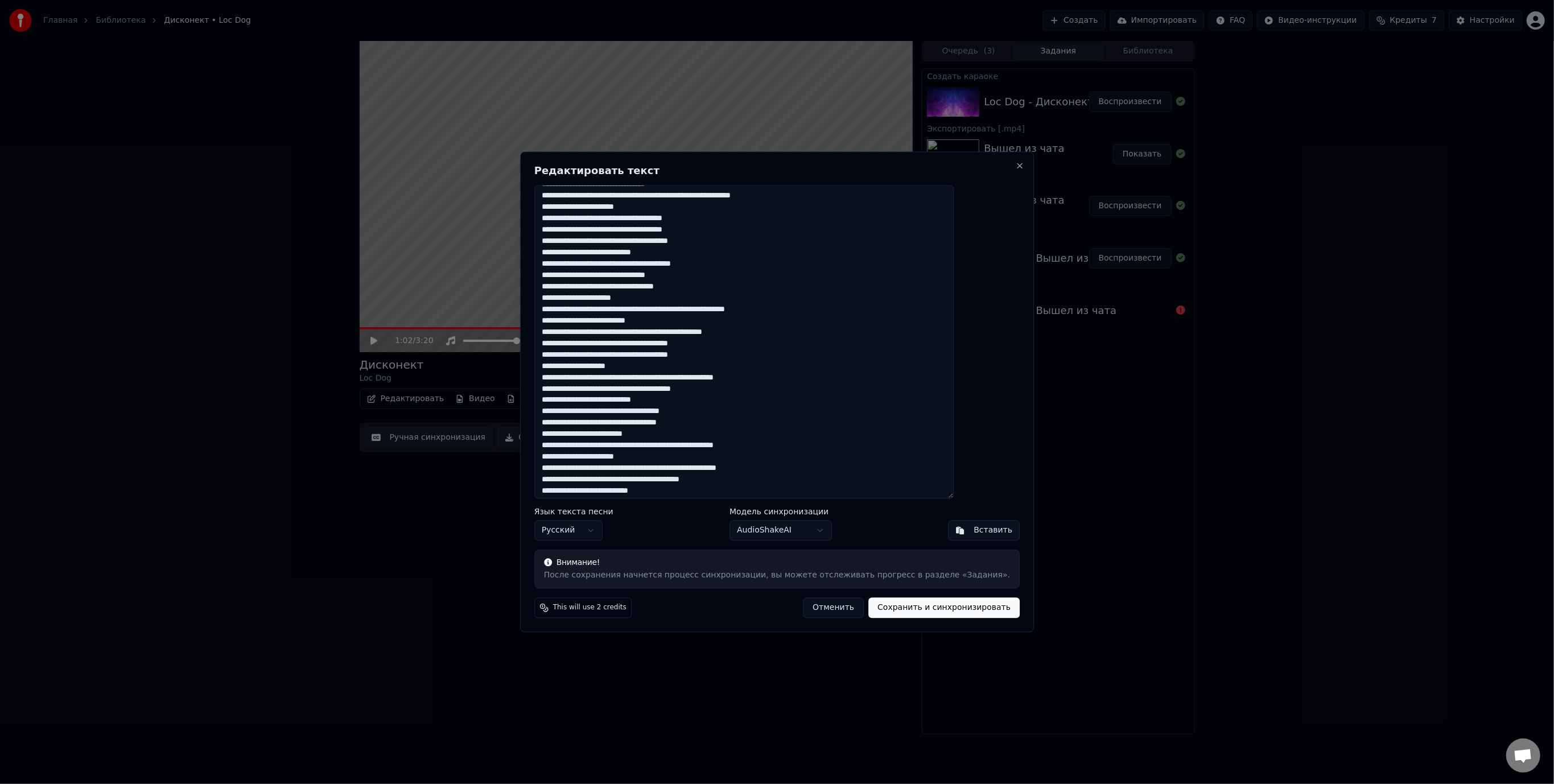
click at [624, 412] on textarea at bounding box center [744, 342] width 420 height 314
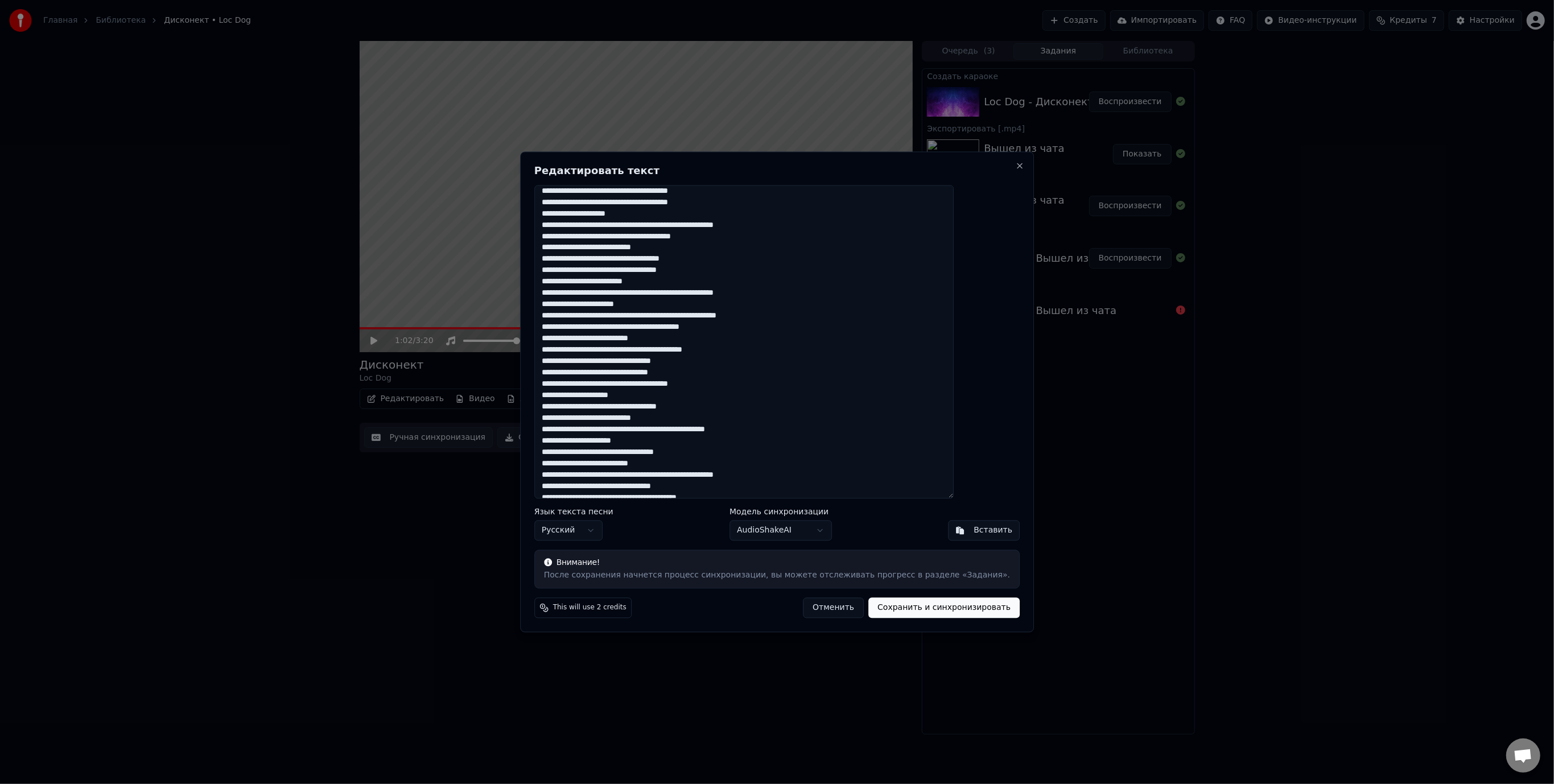
scroll to position [341, 0]
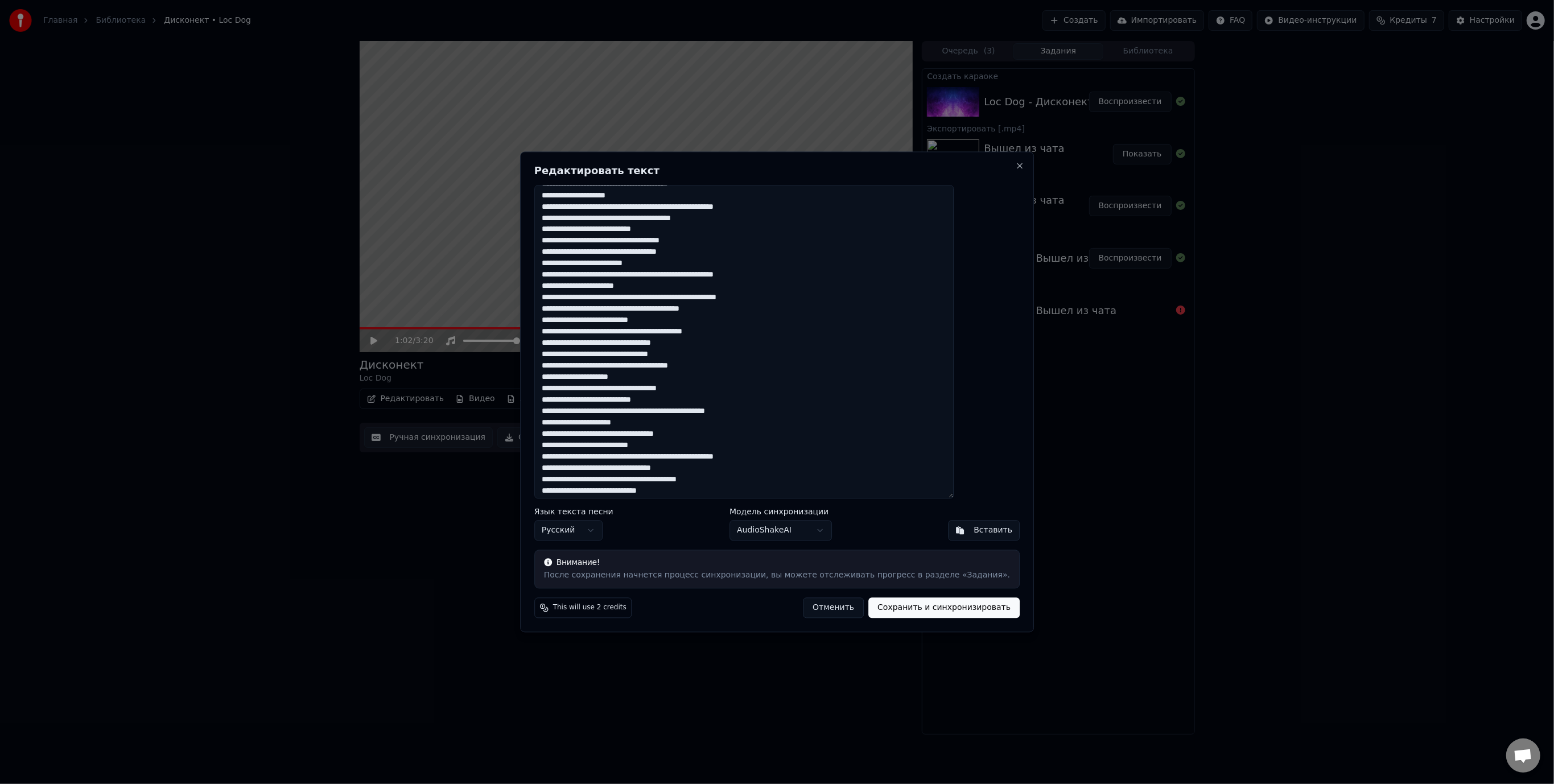
drag, startPoint x: 610, startPoint y: 388, endPoint x: 625, endPoint y: 390, distance: 15.1
click at [625, 390] on textarea at bounding box center [744, 342] width 420 height 314
click at [645, 388] on textarea at bounding box center [744, 342] width 420 height 314
drag, startPoint x: 719, startPoint y: 389, endPoint x: 705, endPoint y: 389, distance: 14.0
click at [705, 389] on textarea at bounding box center [744, 342] width 420 height 314
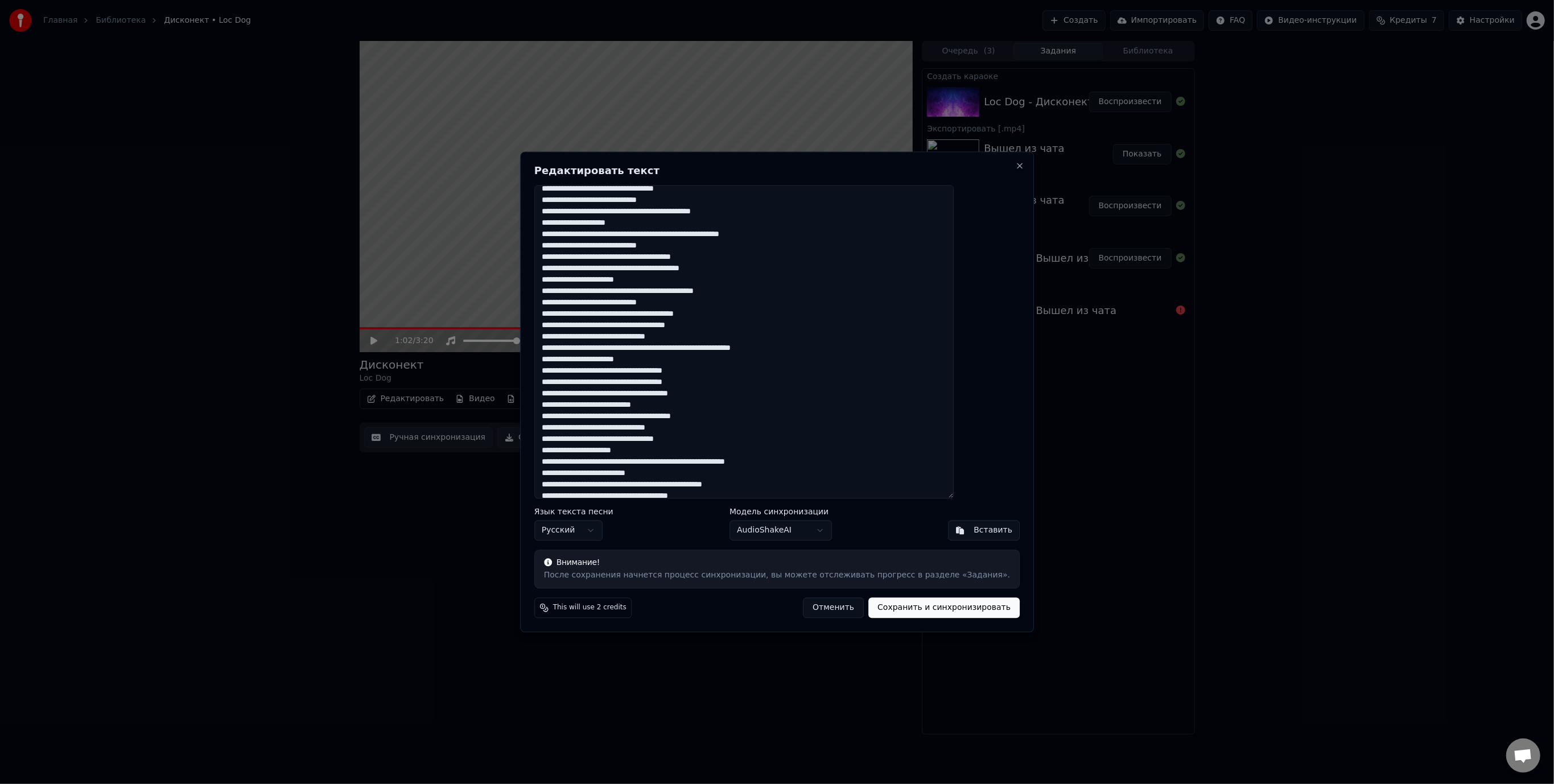
scroll to position [0, 0]
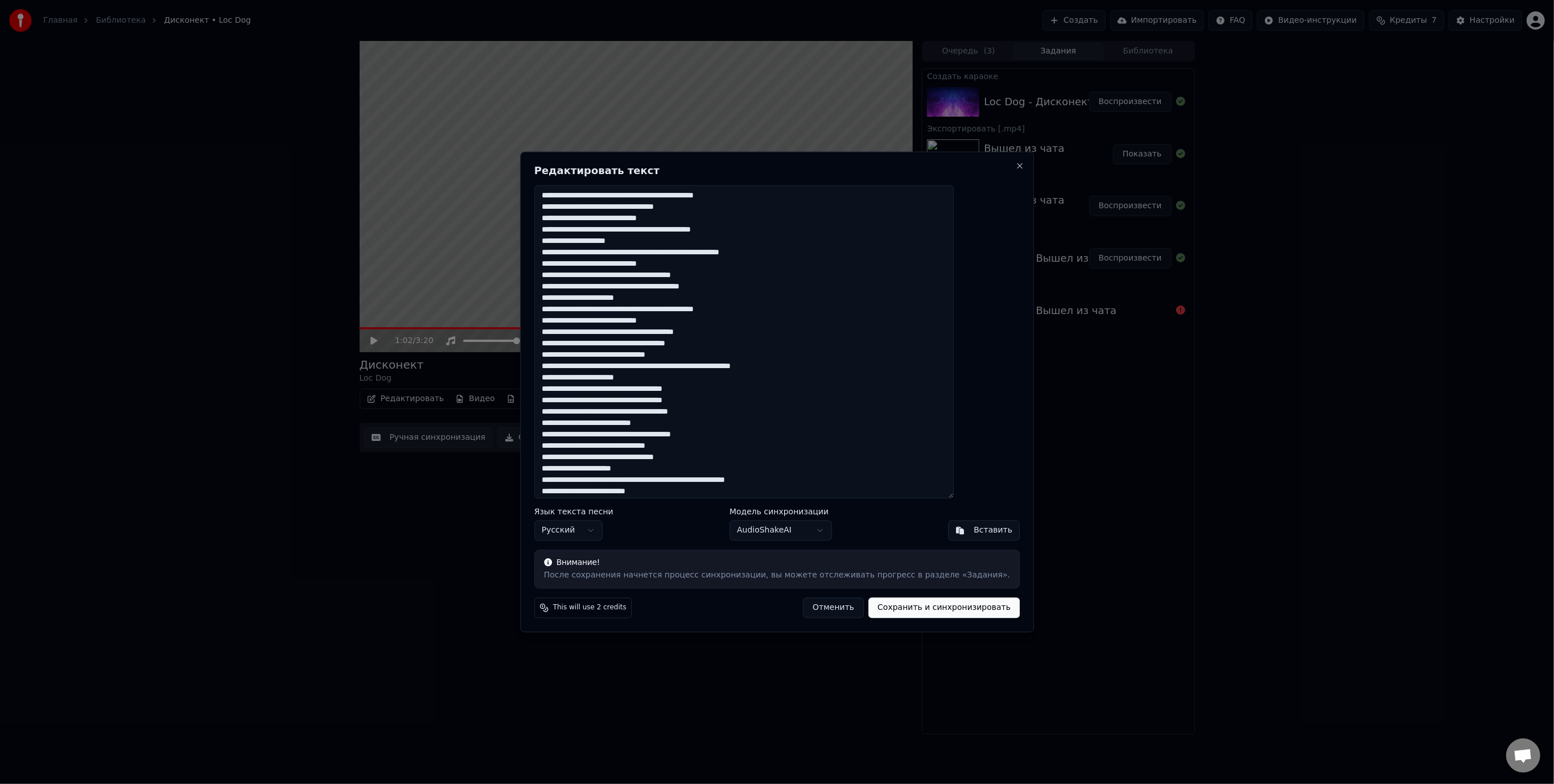
click at [575, 195] on textarea at bounding box center [744, 342] width 420 height 314
click at [605, 194] on textarea at bounding box center [744, 342] width 420 height 314
paste textarea "**********"
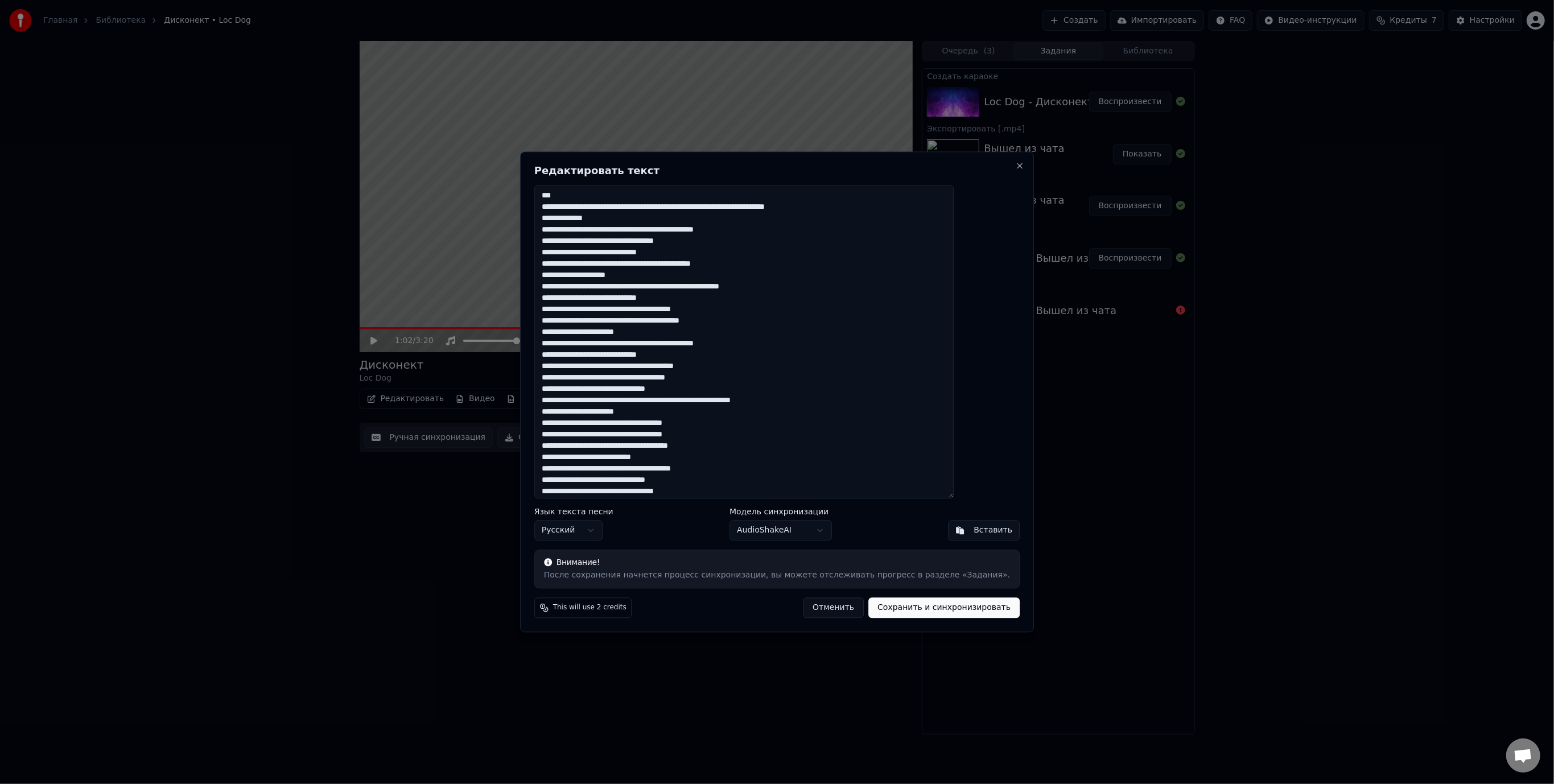
click at [610, 193] on textarea at bounding box center [744, 342] width 420 height 314
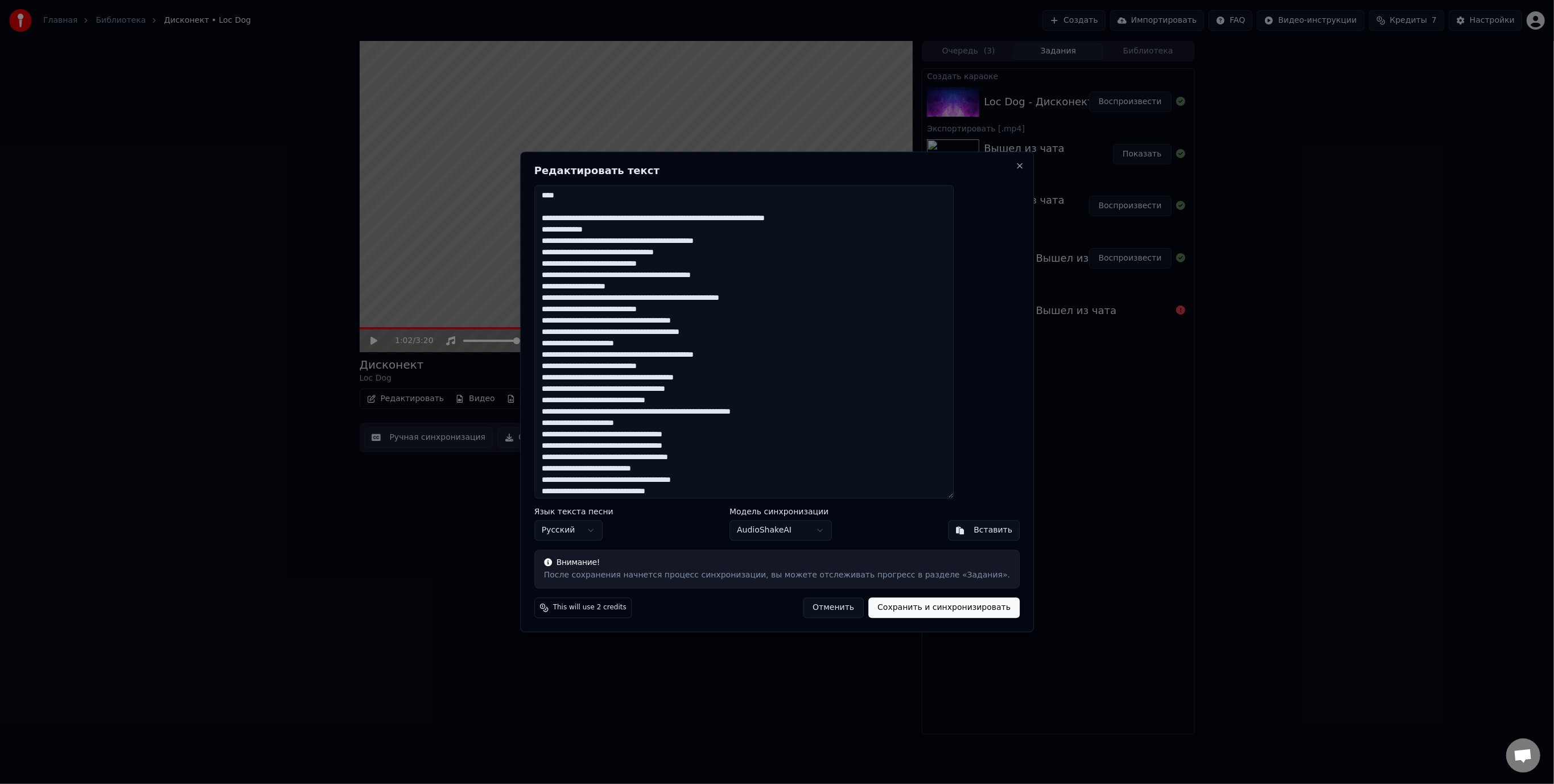
click at [900, 216] on textarea at bounding box center [744, 342] width 420 height 314
click at [759, 243] on textarea at bounding box center [744, 342] width 420 height 314
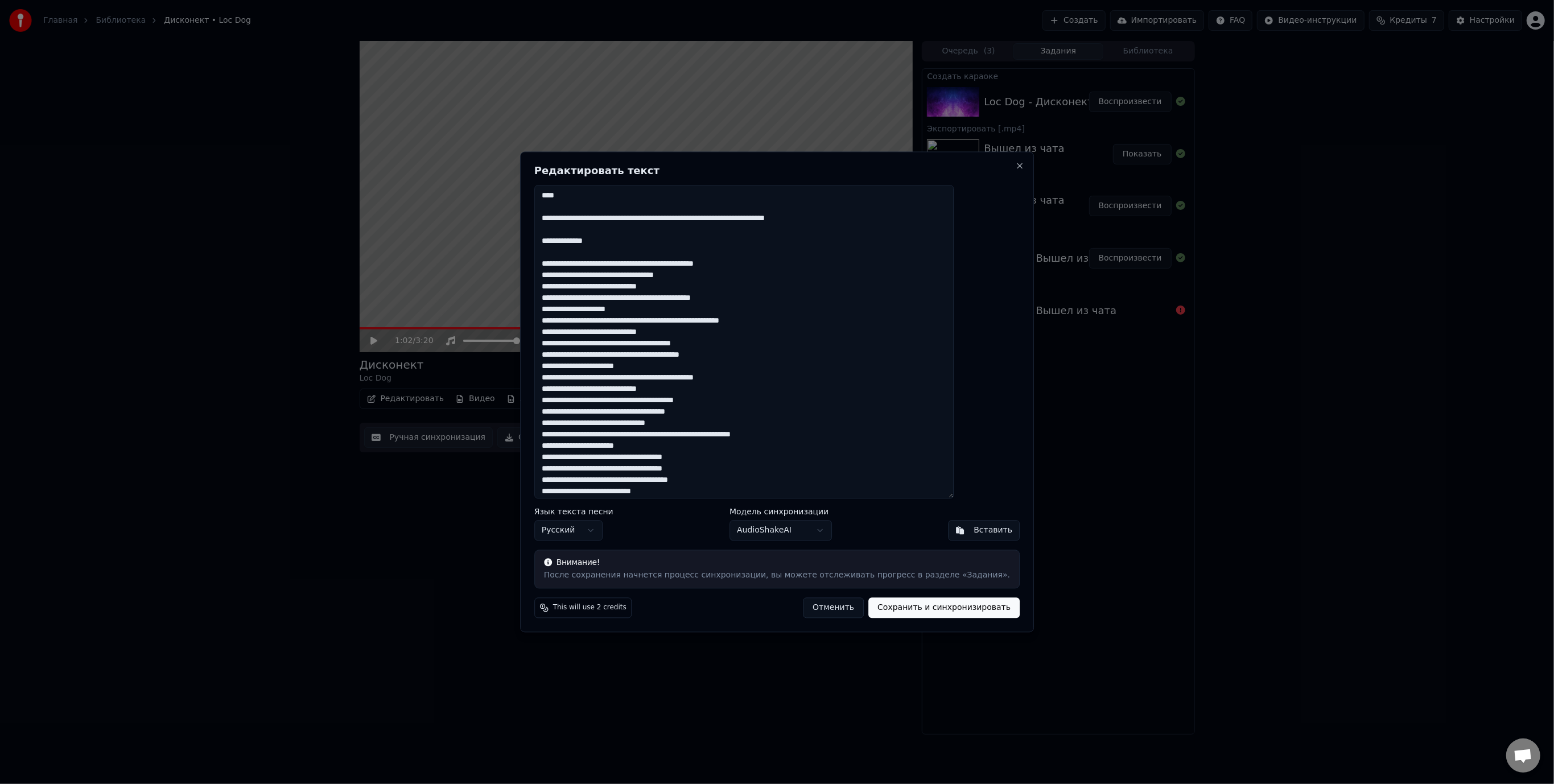
type textarea "**********"
click at [904, 606] on button "Сохранить и синхронизировать" at bounding box center [944, 609] width 151 height 21
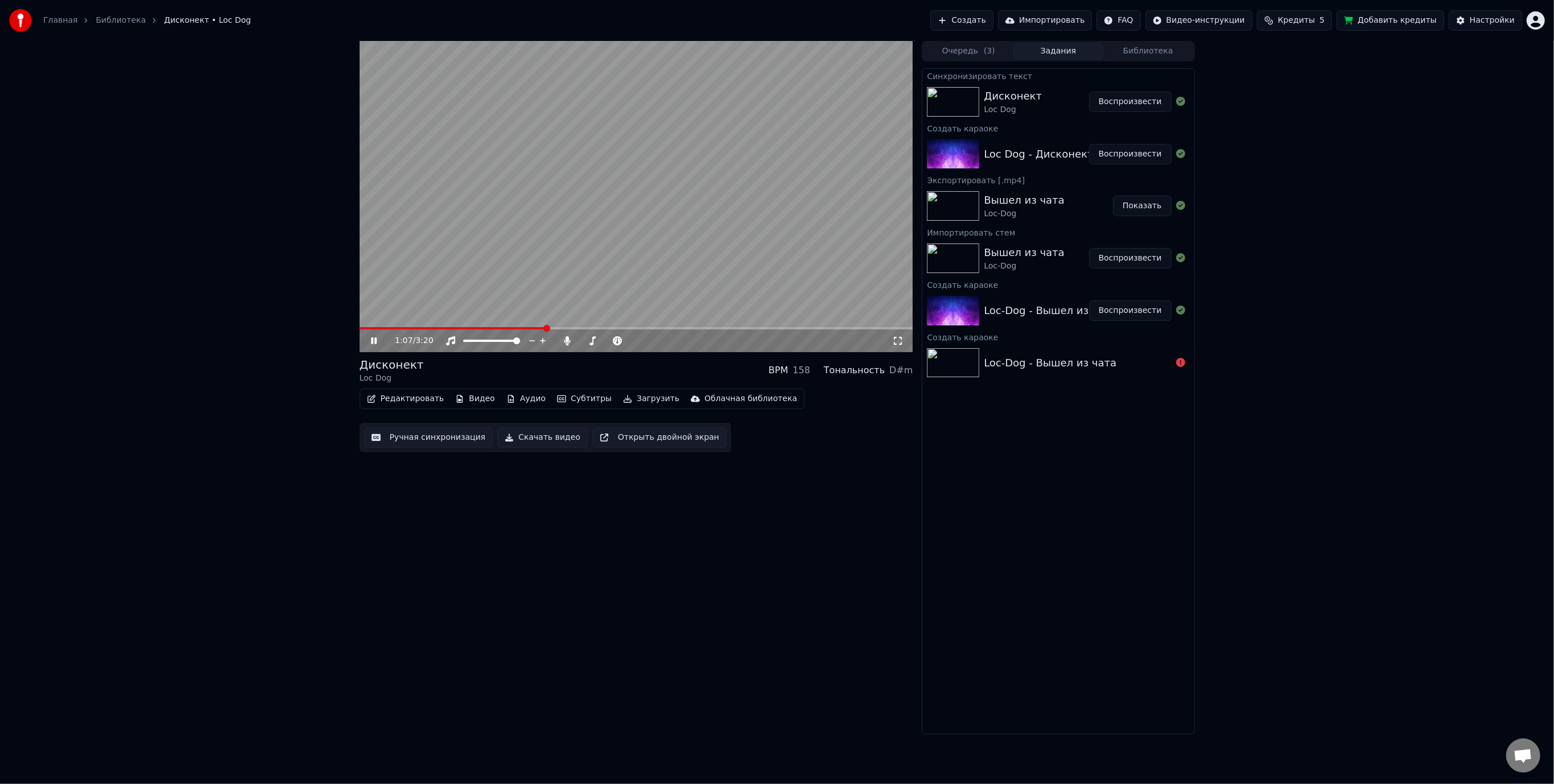
click at [1063, 85] on div "Дисконект Loc Dog Воспроизвести" at bounding box center [1058, 102] width 272 height 38
click at [375, 343] on icon at bounding box center [373, 340] width 6 height 7
click at [1000, 98] on div "Дисконект" at bounding box center [1013, 96] width 58 height 16
click at [1141, 98] on button "Воспроизвести" at bounding box center [1130, 102] width 83 height 21
click at [708, 216] on video at bounding box center [636, 196] width 554 height 312
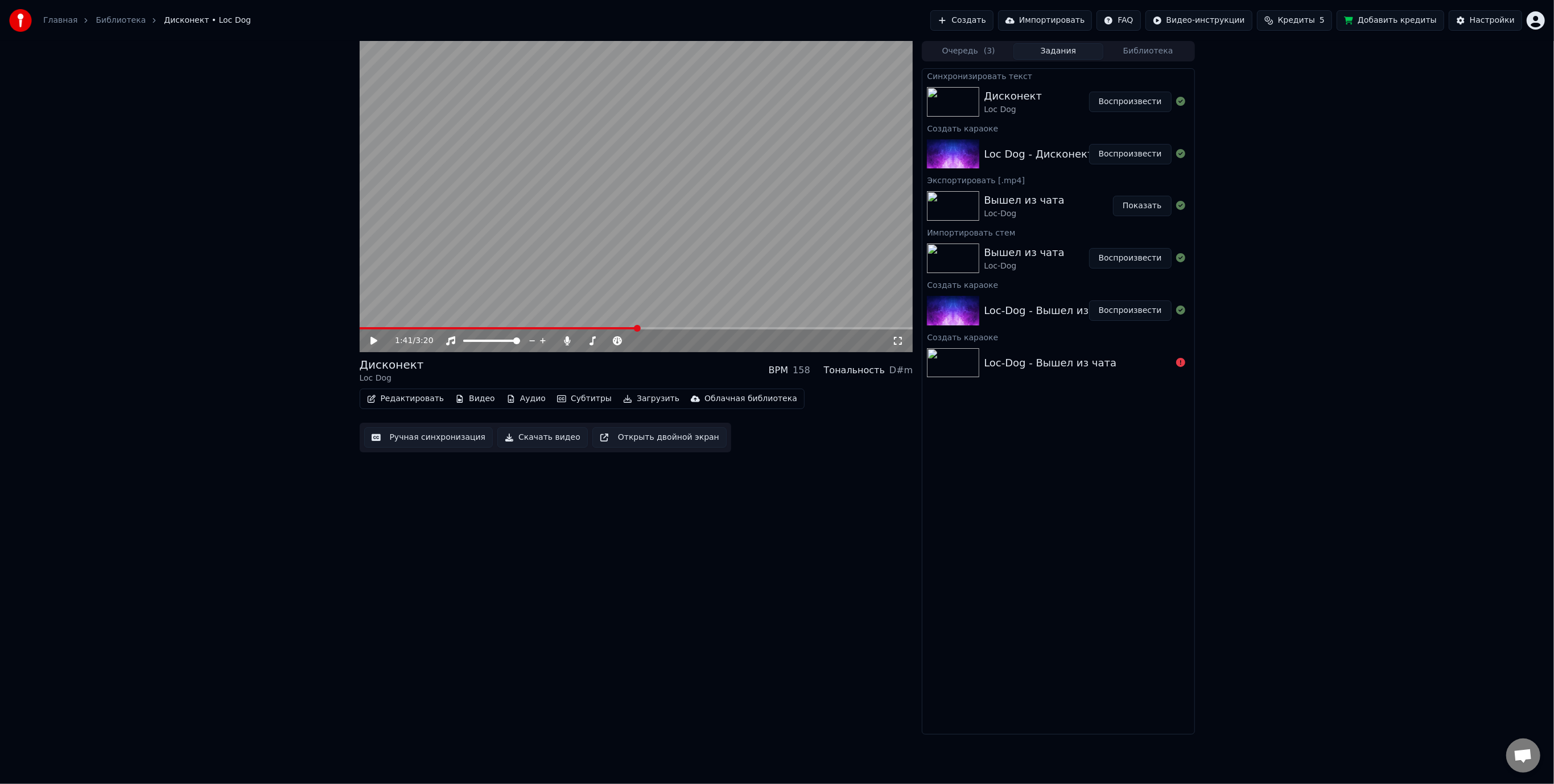
click at [638, 328] on span at bounding box center [498, 328] width 278 height 2
click at [570, 397] on button "Субтитры" at bounding box center [585, 399] width 64 height 16
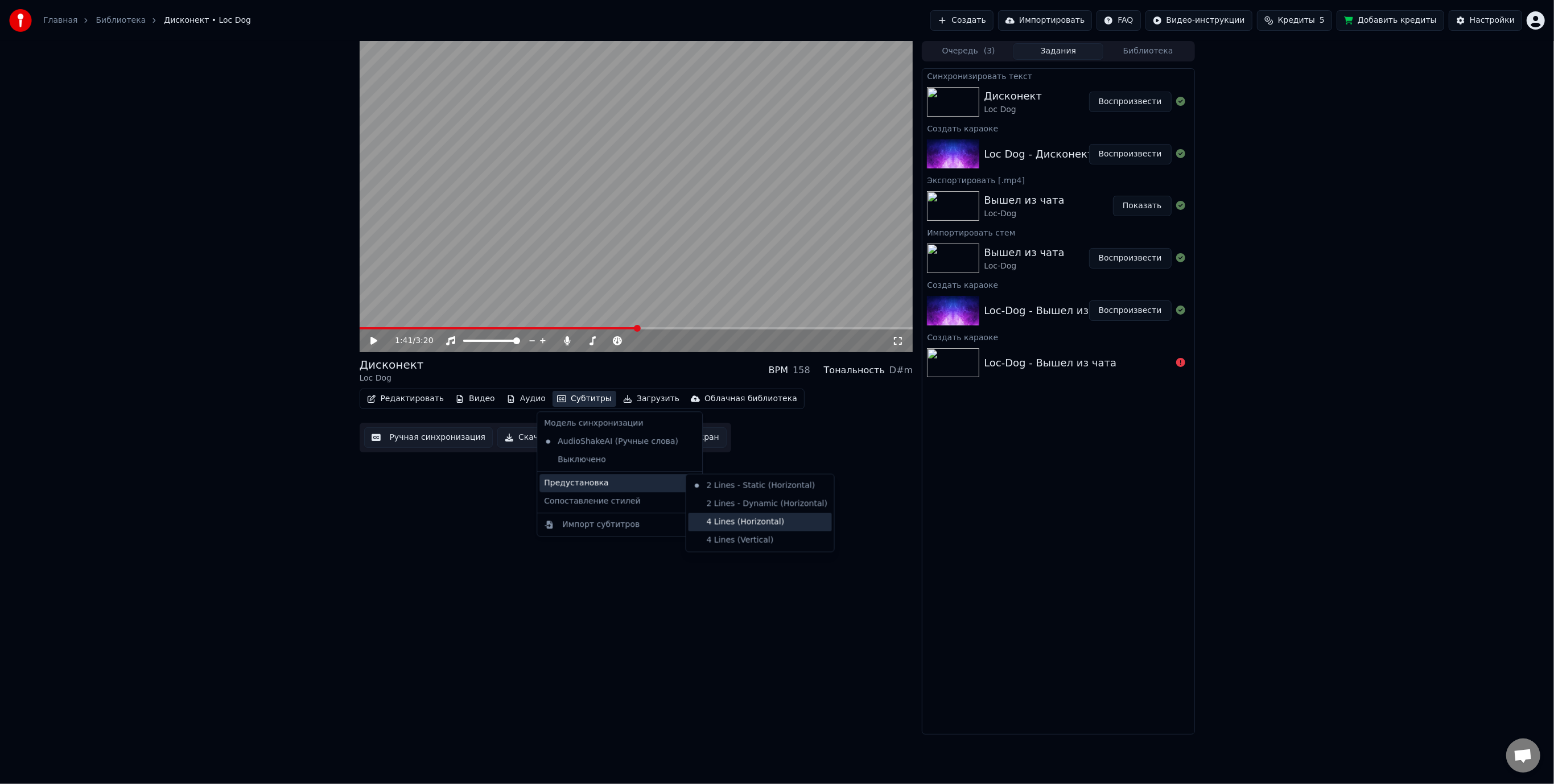
click at [736, 521] on div "4 Lines (Horizontal)" at bounding box center [760, 522] width 143 height 18
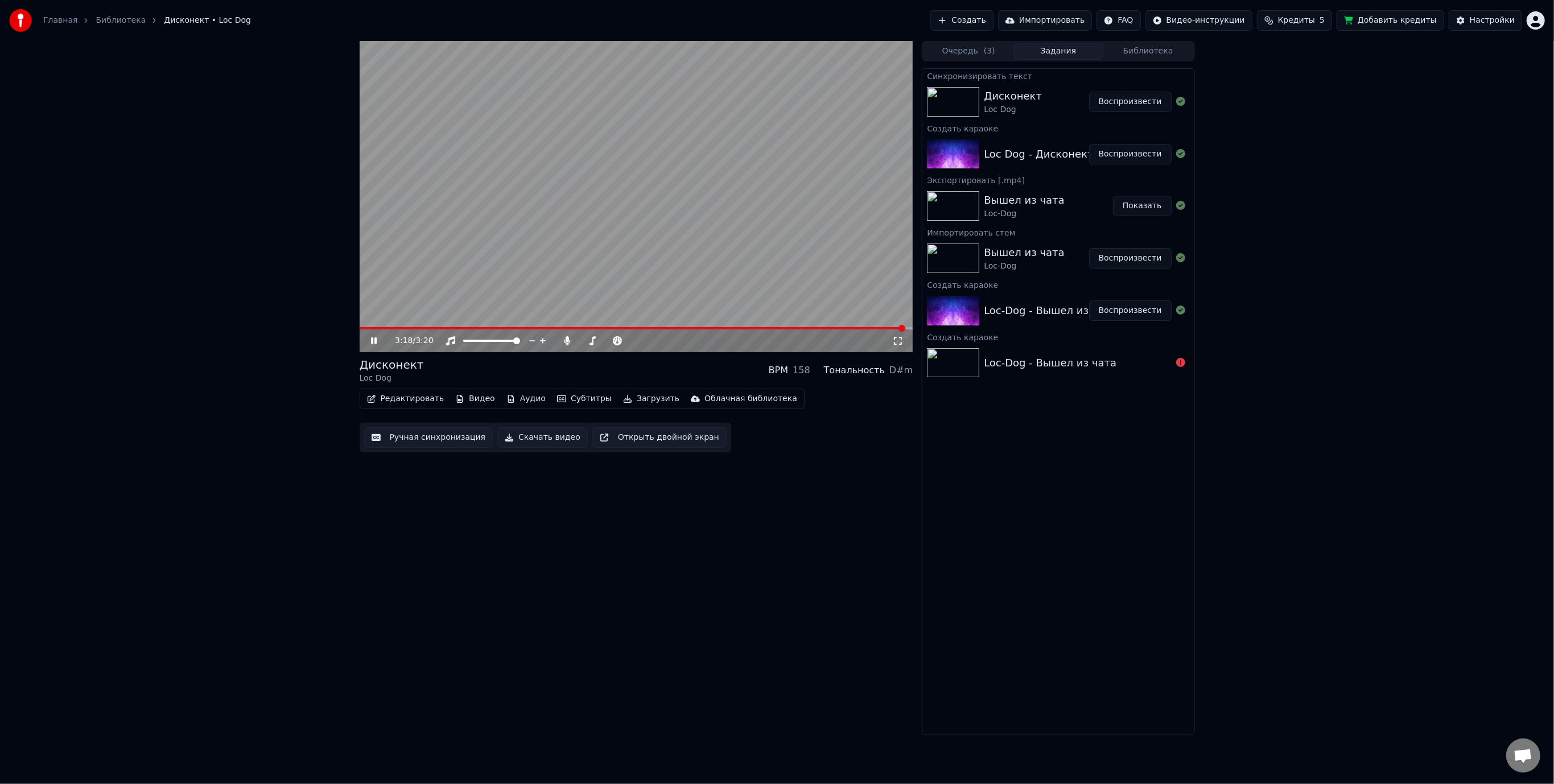
click at [611, 211] on video at bounding box center [636, 196] width 554 height 312
click at [414, 328] on span at bounding box center [633, 328] width 547 height 2
click at [371, 340] on icon at bounding box center [374, 341] width 7 height 8
click at [585, 344] on span at bounding box center [588, 340] width 7 height 7
click at [602, 216] on video at bounding box center [636, 196] width 554 height 312
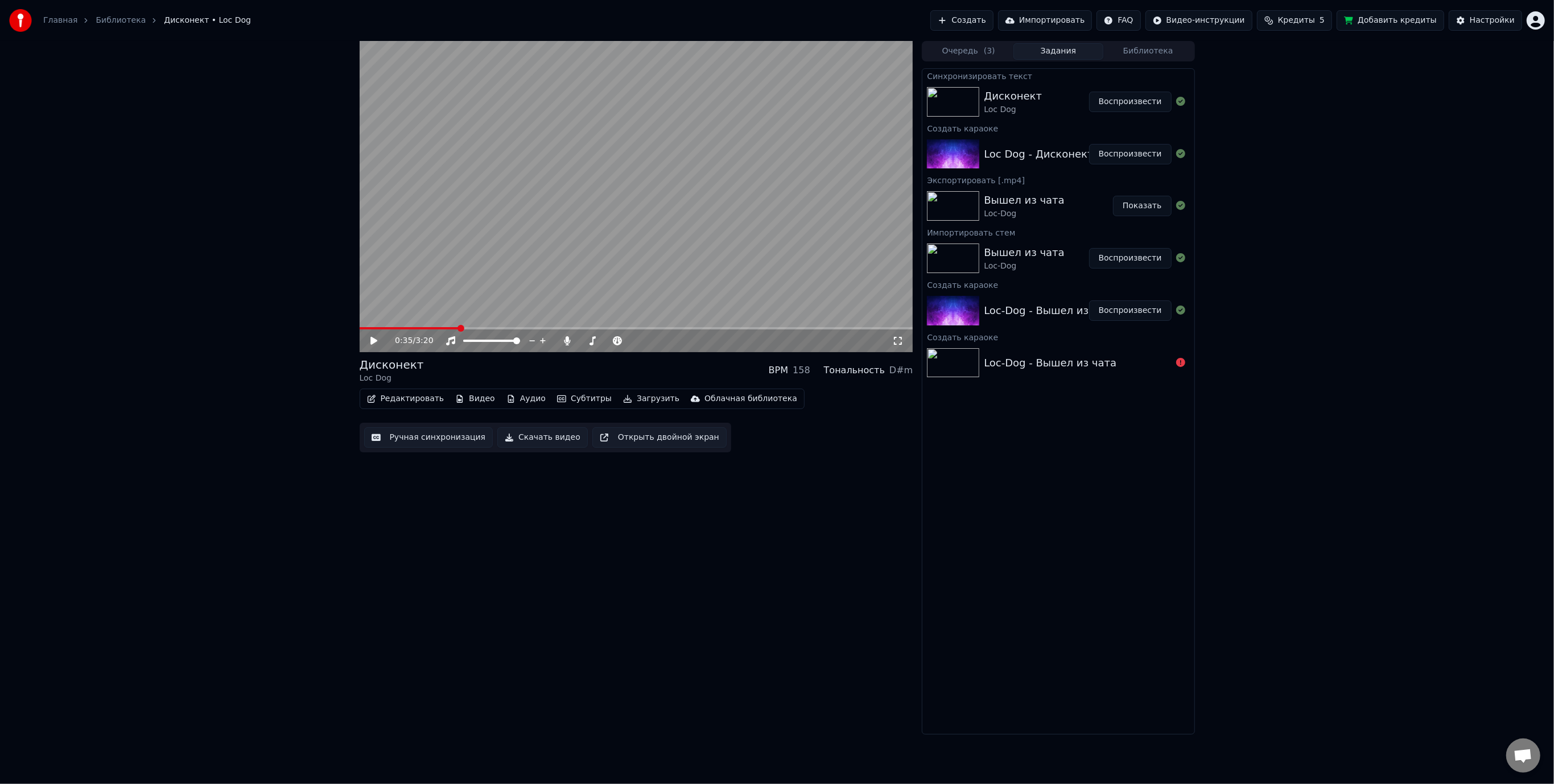
click at [524, 442] on button "Скачать видео" at bounding box center [542, 438] width 91 height 21
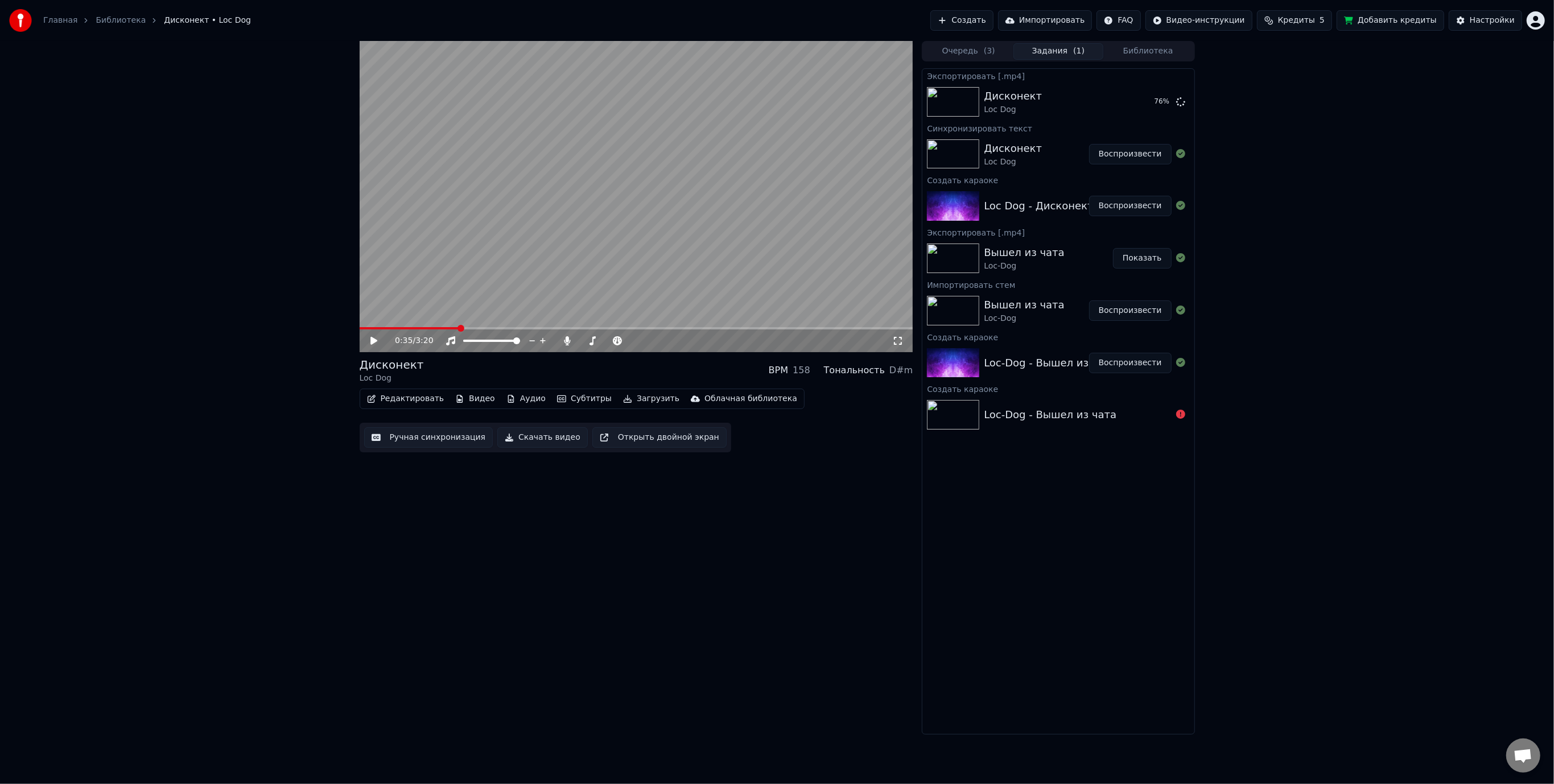
click at [628, 626] on div "0:35 / 3:20 Дисконект Loc Dog BPM 158 Тональность D#m Редактировать Видео Аудио…" at bounding box center [636, 388] width 554 height 694
click at [1149, 103] on button "Показать" at bounding box center [1142, 102] width 58 height 21
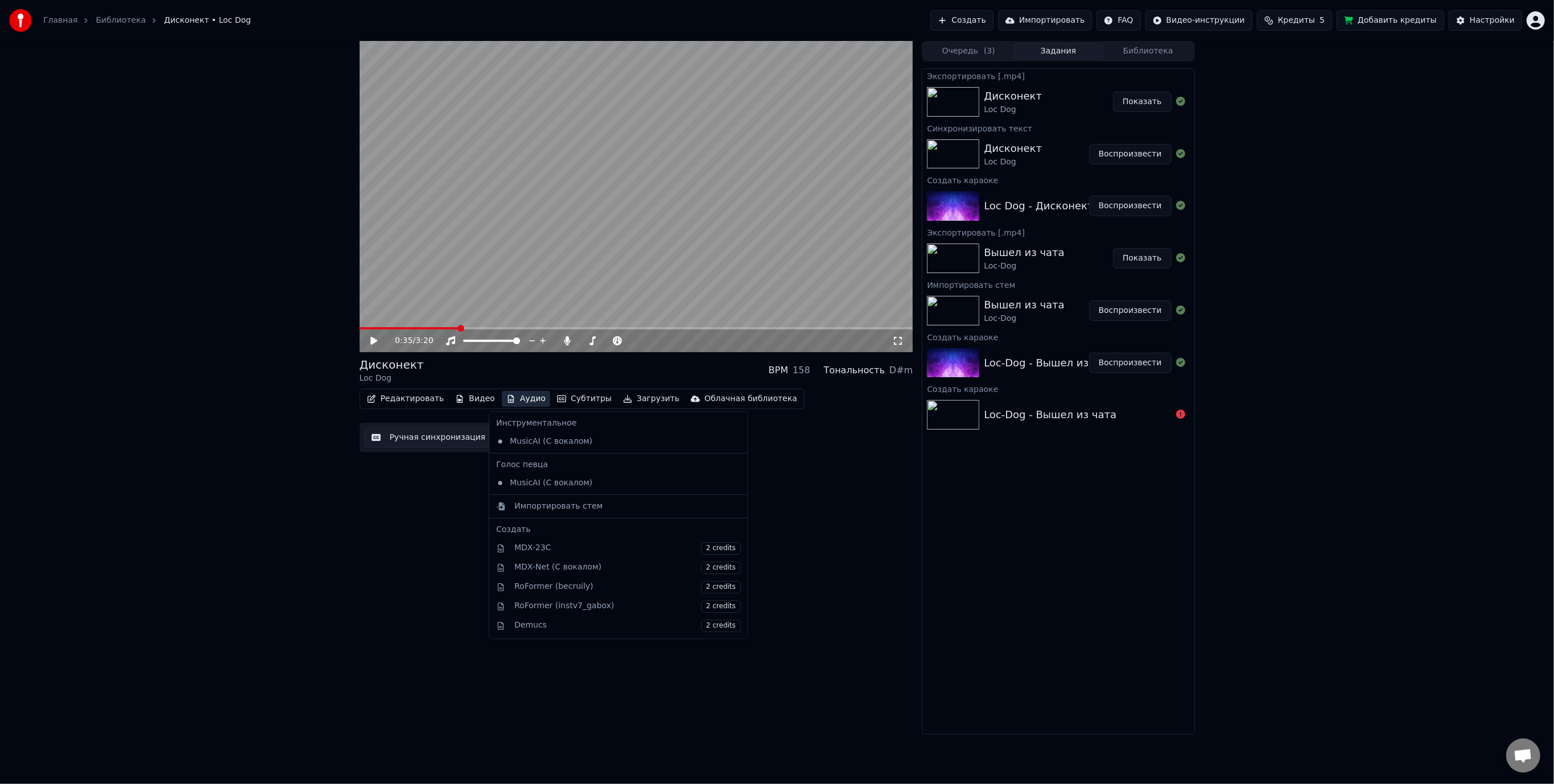
click at [521, 400] on button "Аудио" at bounding box center [526, 399] width 48 height 16
click at [548, 505] on div "Импортировать стем" at bounding box center [558, 506] width 88 height 11
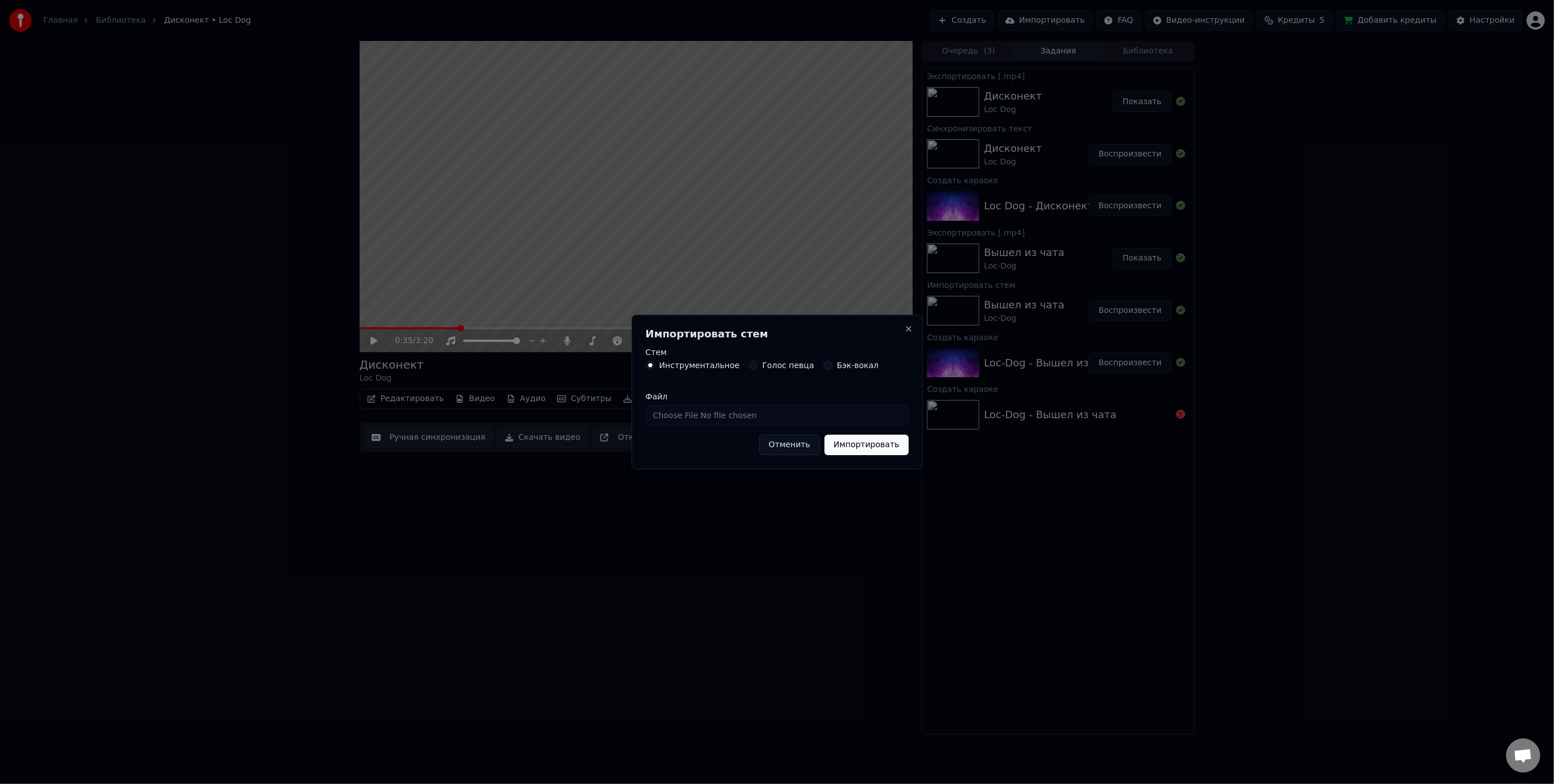
click at [689, 414] on input "Файл" at bounding box center [777, 416] width 263 height 21
type input "**********"
click at [836, 441] on button "Импортировать" at bounding box center [867, 445] width 84 height 21
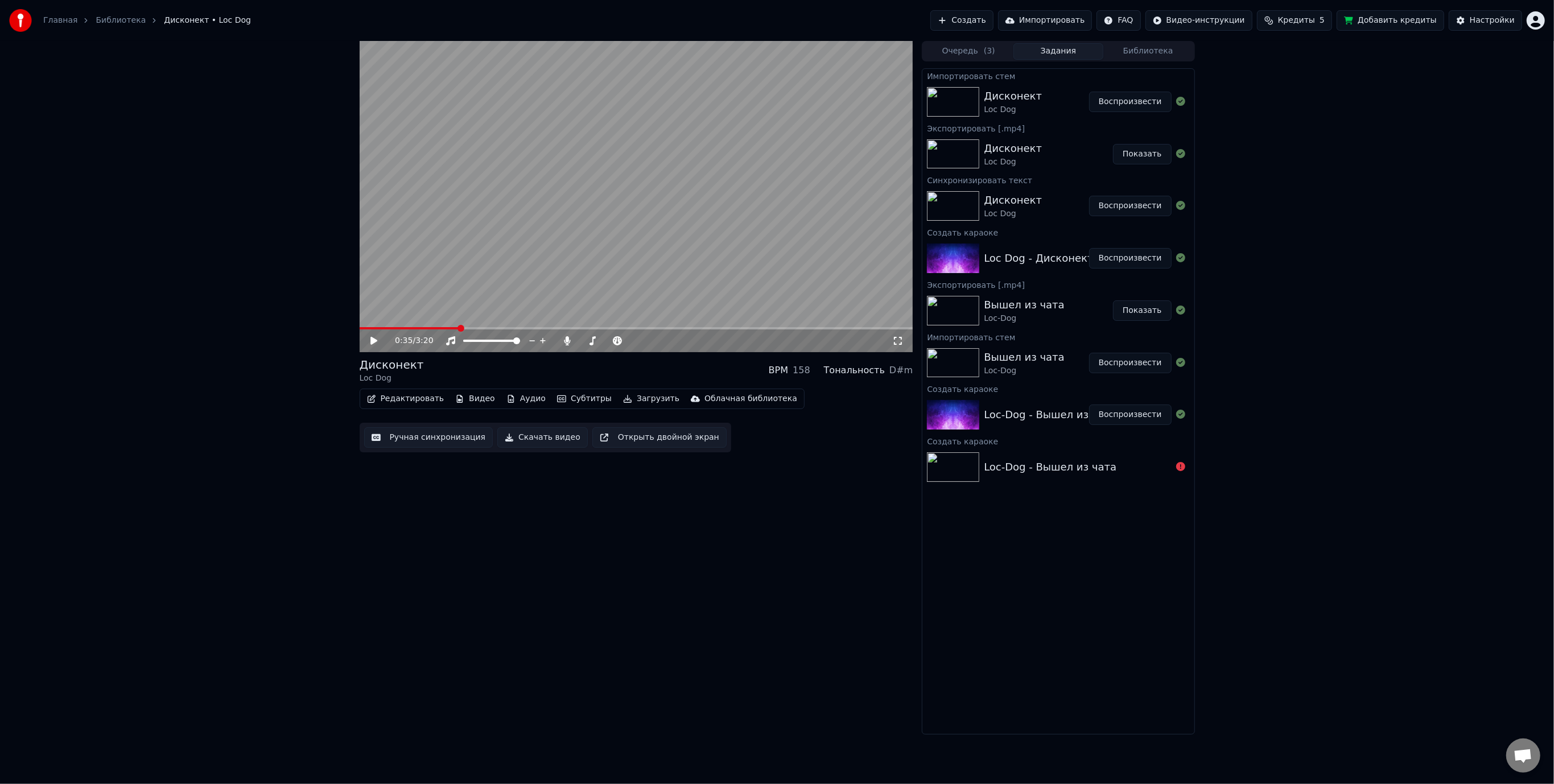
click at [370, 339] on icon at bounding box center [381, 340] width 26 height 9
click at [372, 340] on icon at bounding box center [373, 340] width 6 height 7
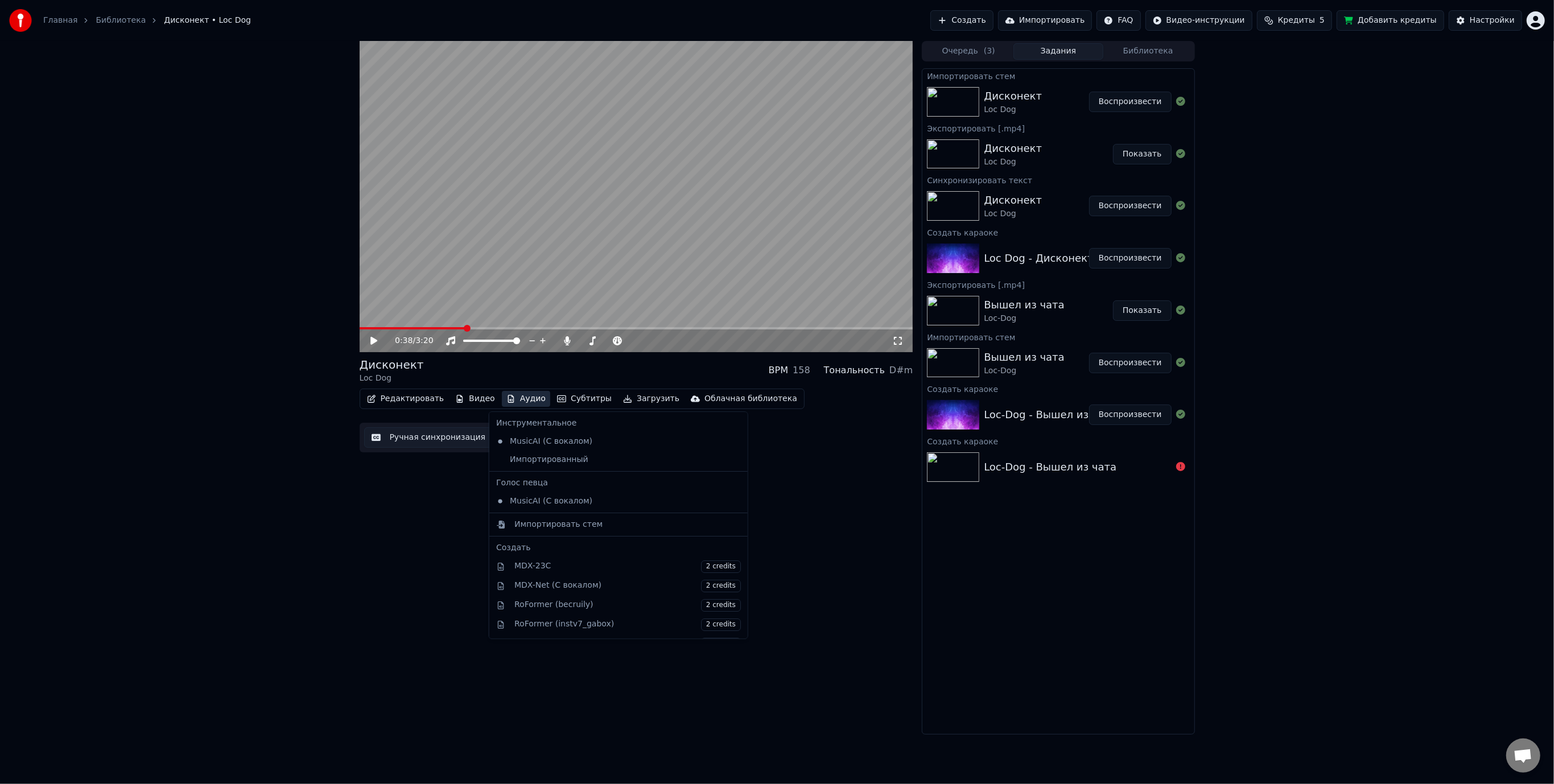
click at [522, 398] on button "Аудио" at bounding box center [526, 399] width 48 height 16
click at [540, 460] on div "Импортированный" at bounding box center [610, 460] width 237 height 18
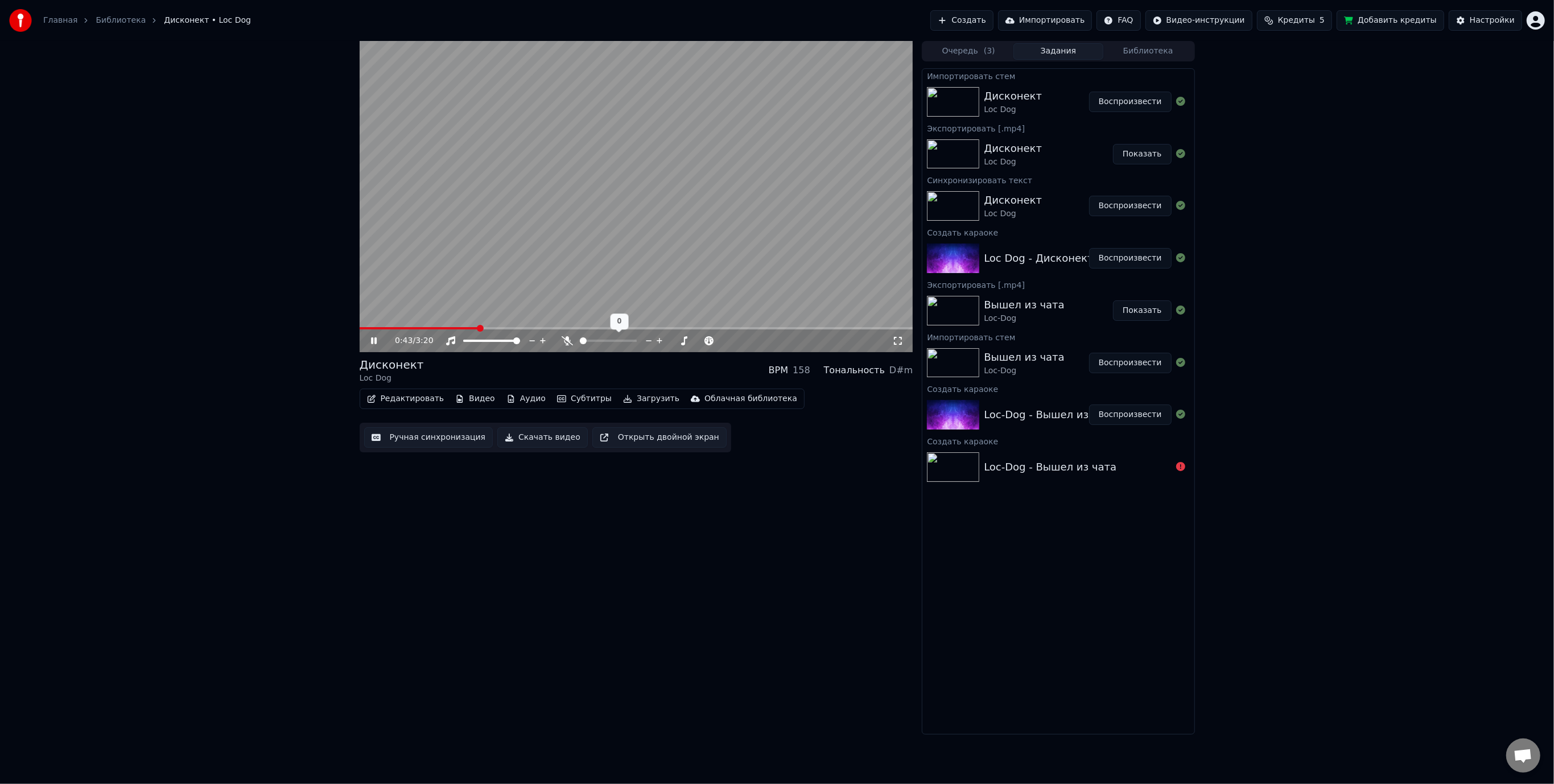
click at [580, 343] on span at bounding box center [583, 340] width 7 height 7
click at [587, 341] on span at bounding box center [590, 340] width 7 height 7
click at [582, 341] on span at bounding box center [585, 340] width 7 height 7
click at [565, 167] on video at bounding box center [636, 196] width 554 height 312
click at [477, 398] on button "Видео" at bounding box center [475, 399] width 49 height 16
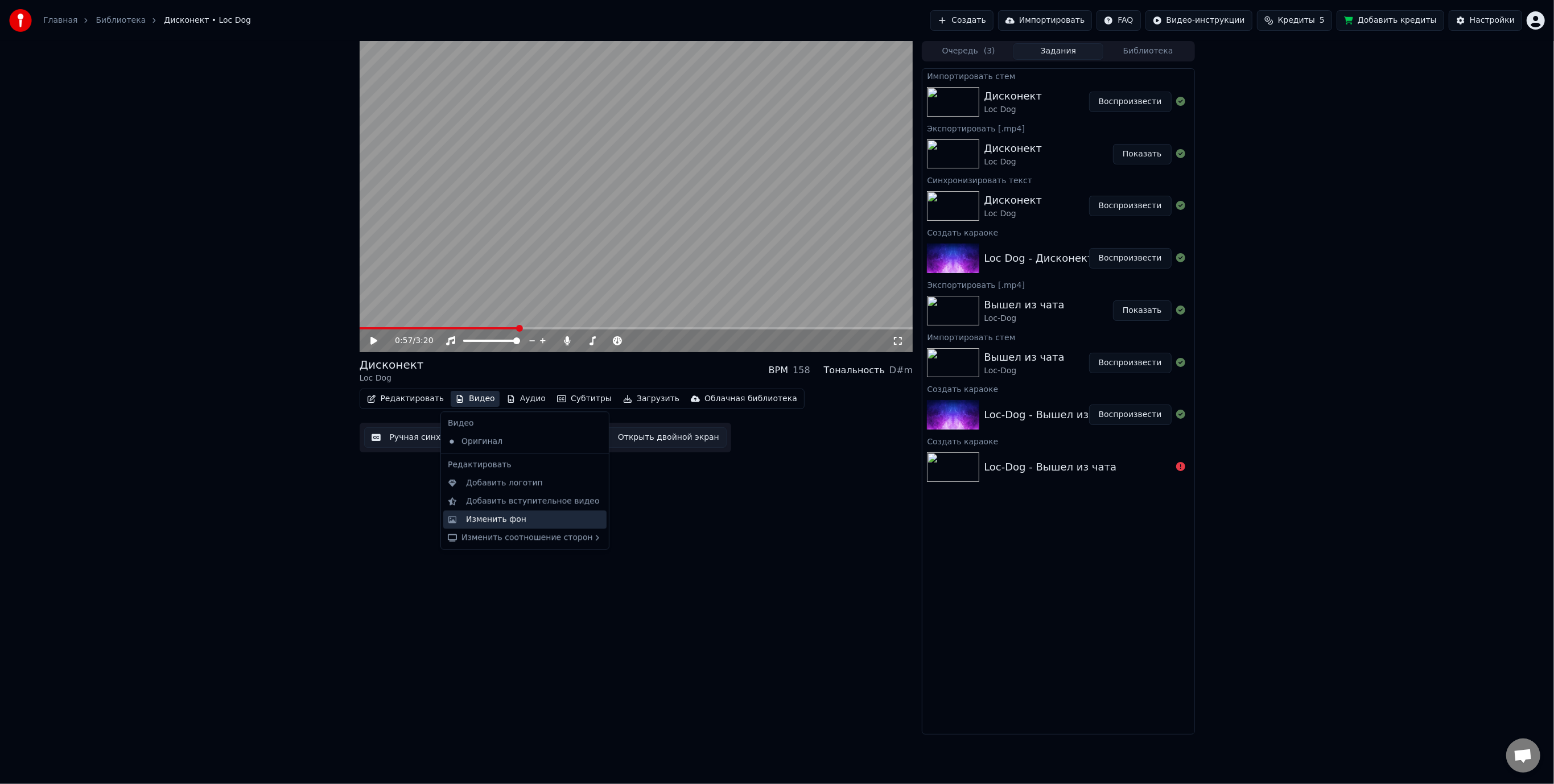
click at [514, 517] on div "Изменить фон" at bounding box center [496, 520] width 60 height 11
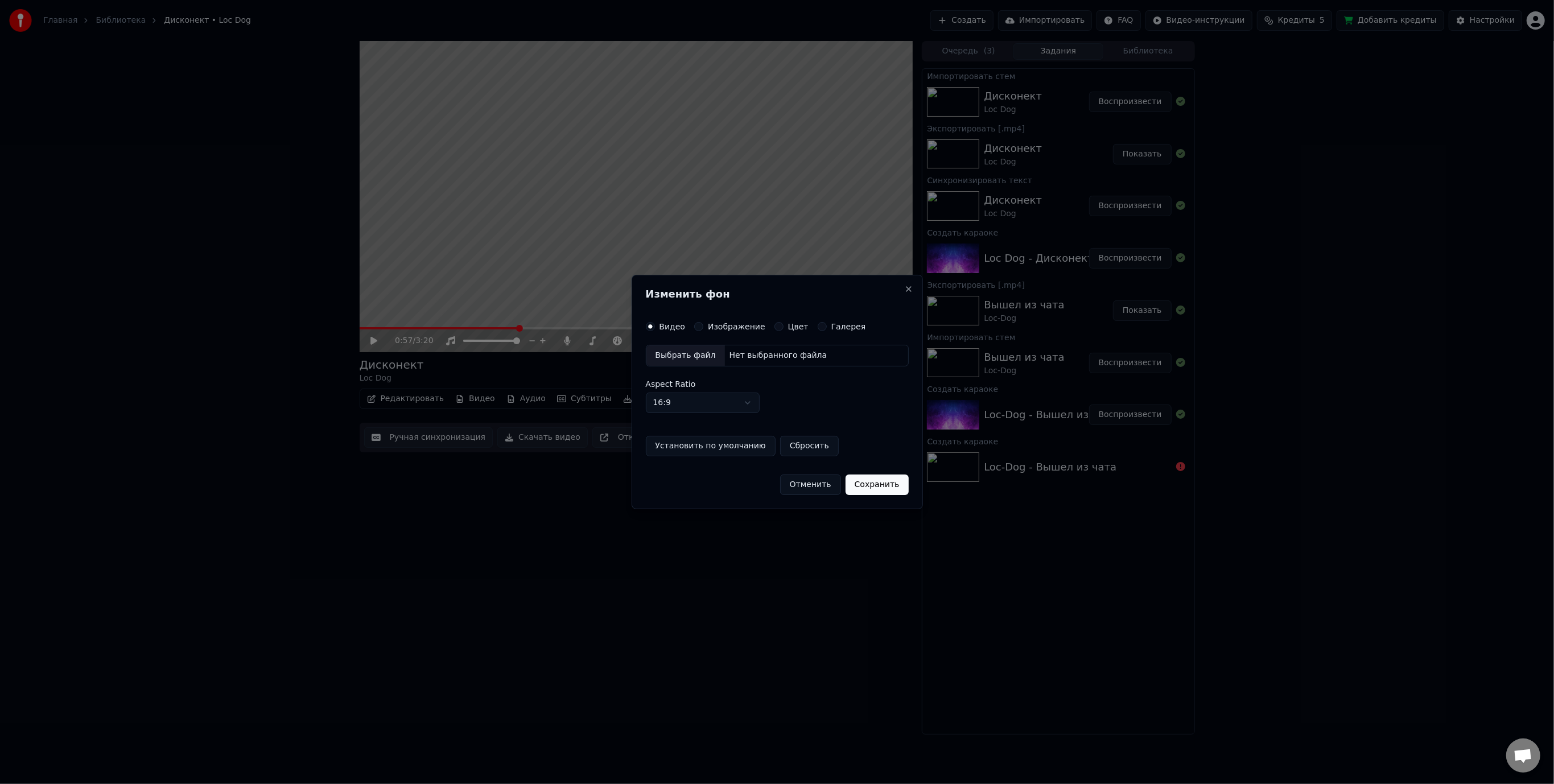
click at [725, 326] on label "Изображение" at bounding box center [737, 327] width 58 height 8
click at [703, 326] on button "Изображение" at bounding box center [698, 326] width 9 height 9
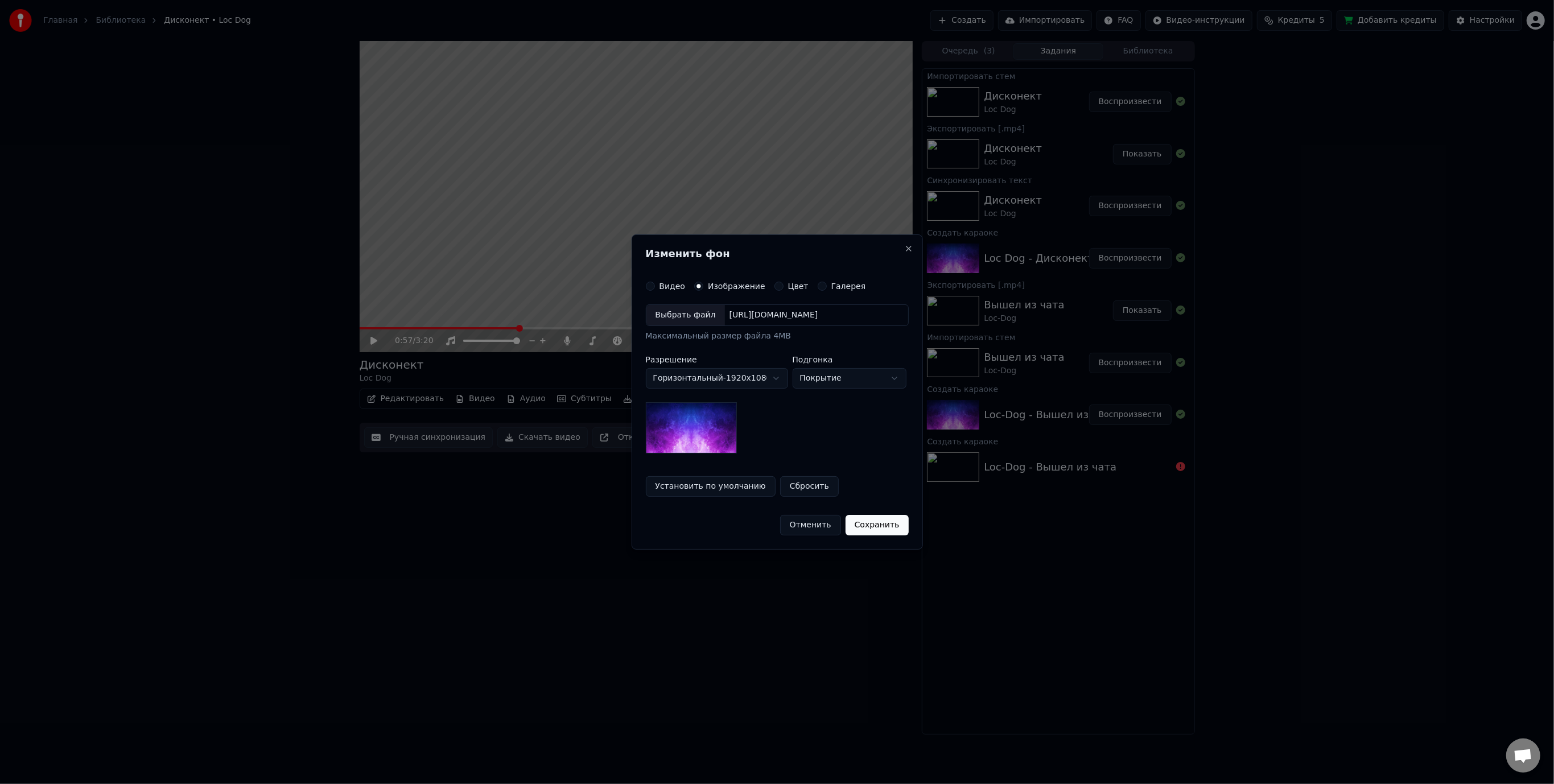
click at [835, 376] on body "Главная Библиотека Дисконект • Loc Dog Создать Импортировать FAQ Видео-инструкц…" at bounding box center [777, 392] width 1554 height 784
click at [869, 479] on body "Главная Библиотека Дисконект • Loc Dog Создать Импортировать FAQ Видео-инструкц…" at bounding box center [777, 392] width 1554 height 784
click at [775, 286] on button "Цвет" at bounding box center [779, 286] width 9 height 9
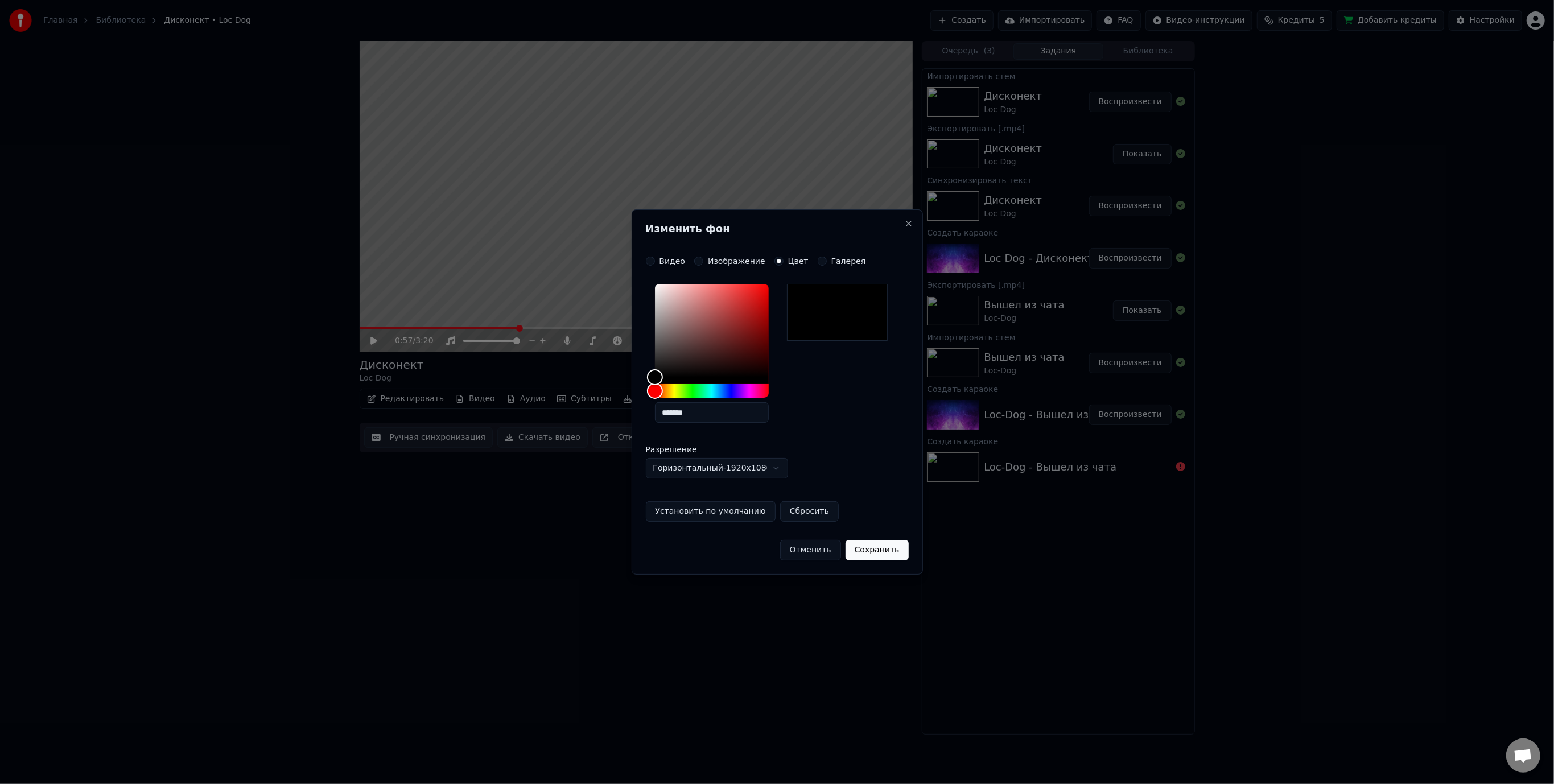
click at [818, 259] on button "Галерея" at bounding box center [822, 260] width 9 height 9
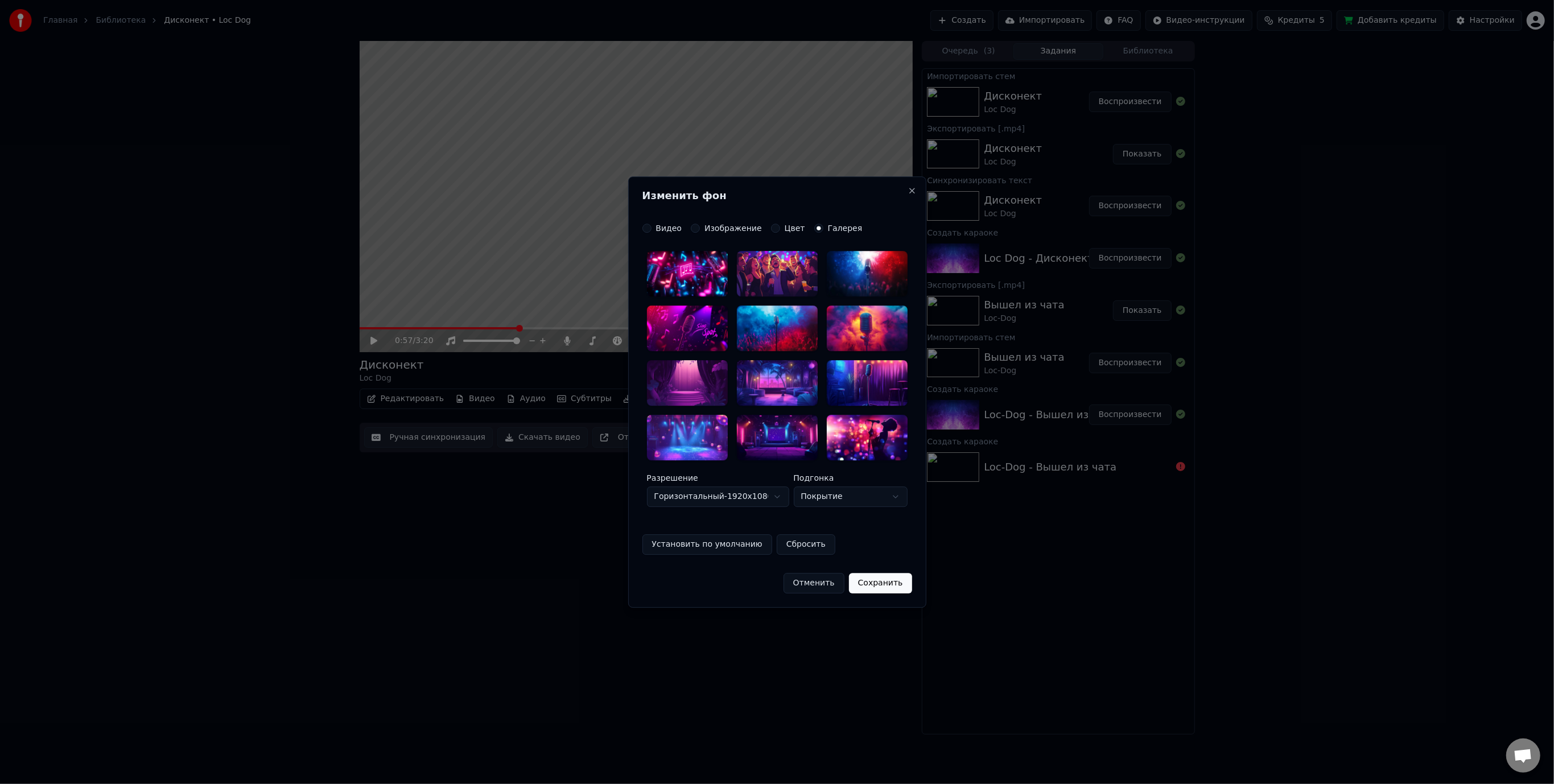
click at [698, 227] on div "Изображение" at bounding box center [727, 227] width 71 height 9
click at [694, 227] on button "Изображение" at bounding box center [695, 227] width 9 height 9
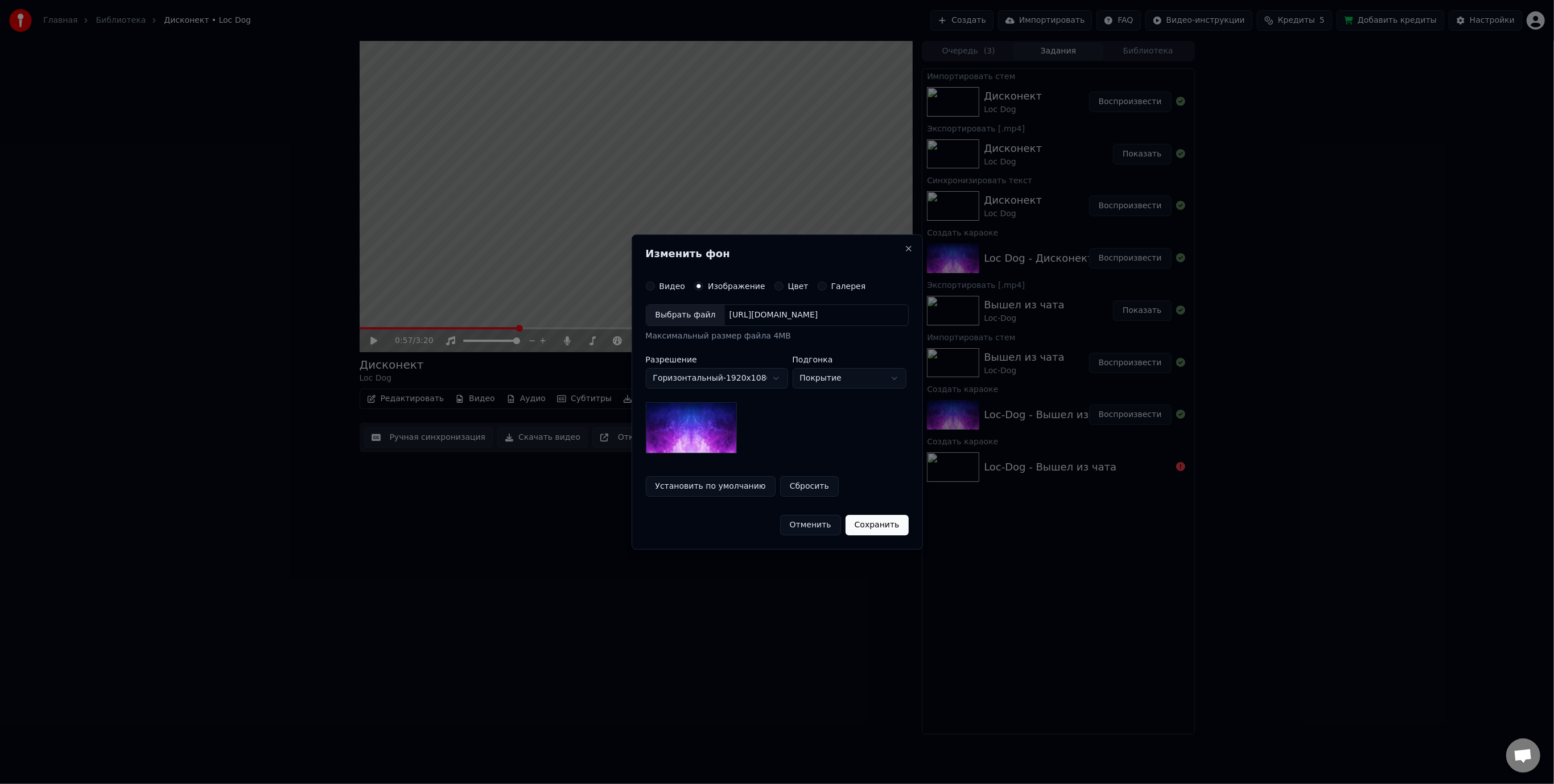
click at [678, 314] on div "Выбрать файл" at bounding box center [686, 316] width 79 height 21
click at [884, 522] on button "Сохранить" at bounding box center [882, 525] width 63 height 21
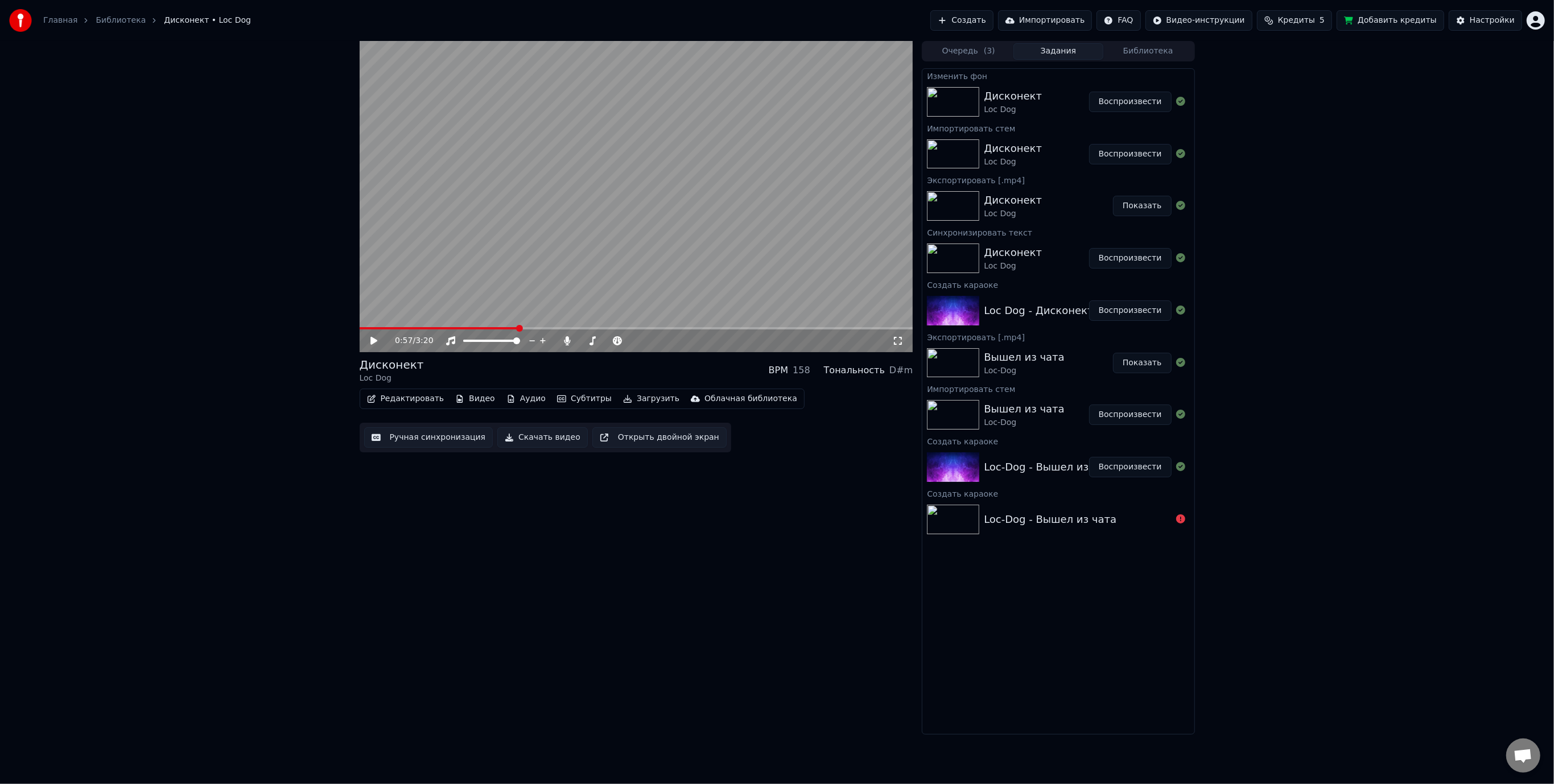
click at [1130, 103] on button "Воспроизвести" at bounding box center [1130, 102] width 83 height 21
click at [619, 214] on video at bounding box center [636, 196] width 554 height 312
click at [372, 338] on icon at bounding box center [373, 340] width 6 height 7
click at [586, 343] on span at bounding box center [588, 340] width 7 height 7
click at [537, 438] on button "Скачать видео" at bounding box center [542, 438] width 91 height 21
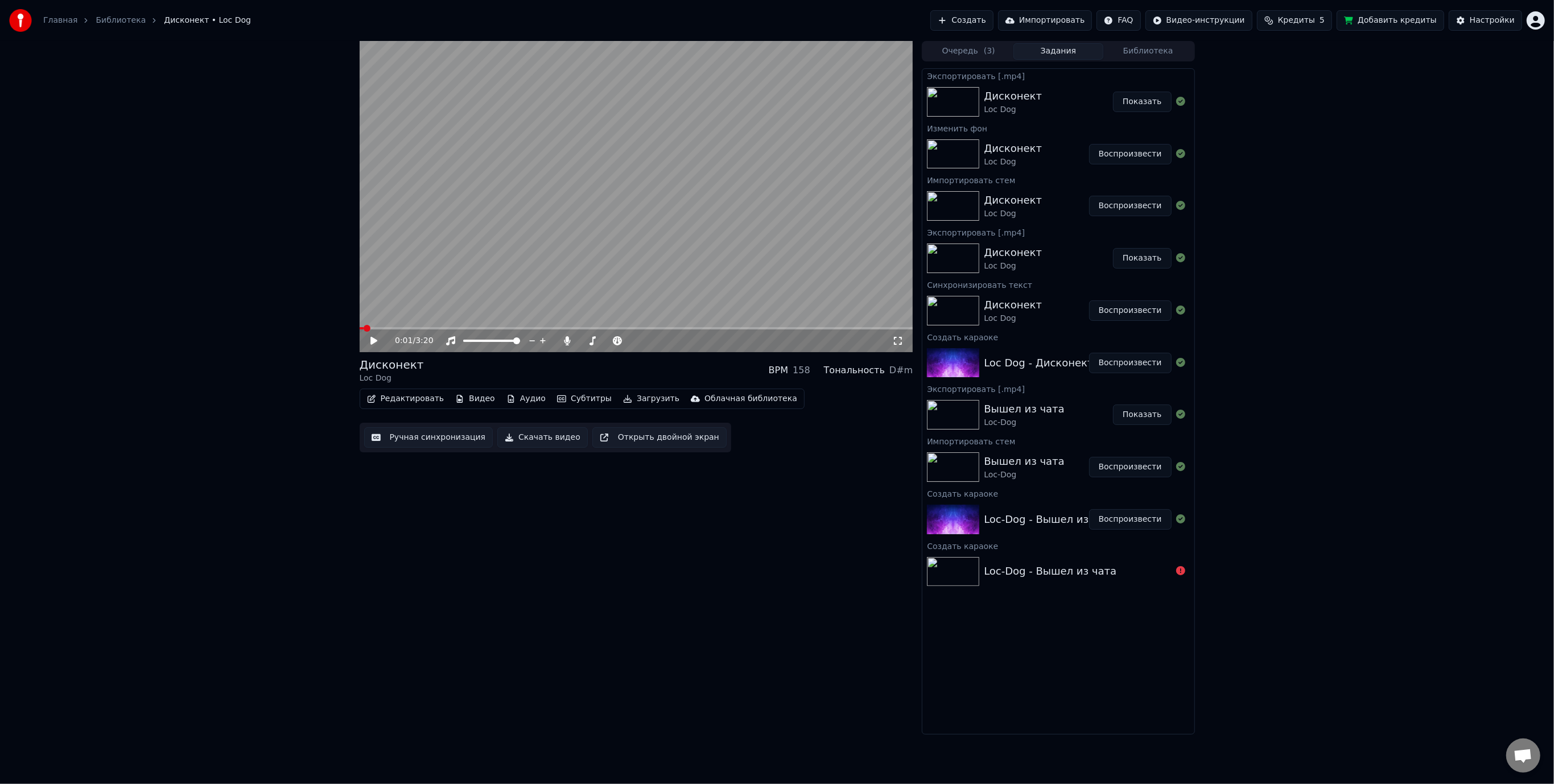
click at [1147, 101] on button "Показать" at bounding box center [1142, 102] width 58 height 21
